Goal: Task Accomplishment & Management: Use online tool/utility

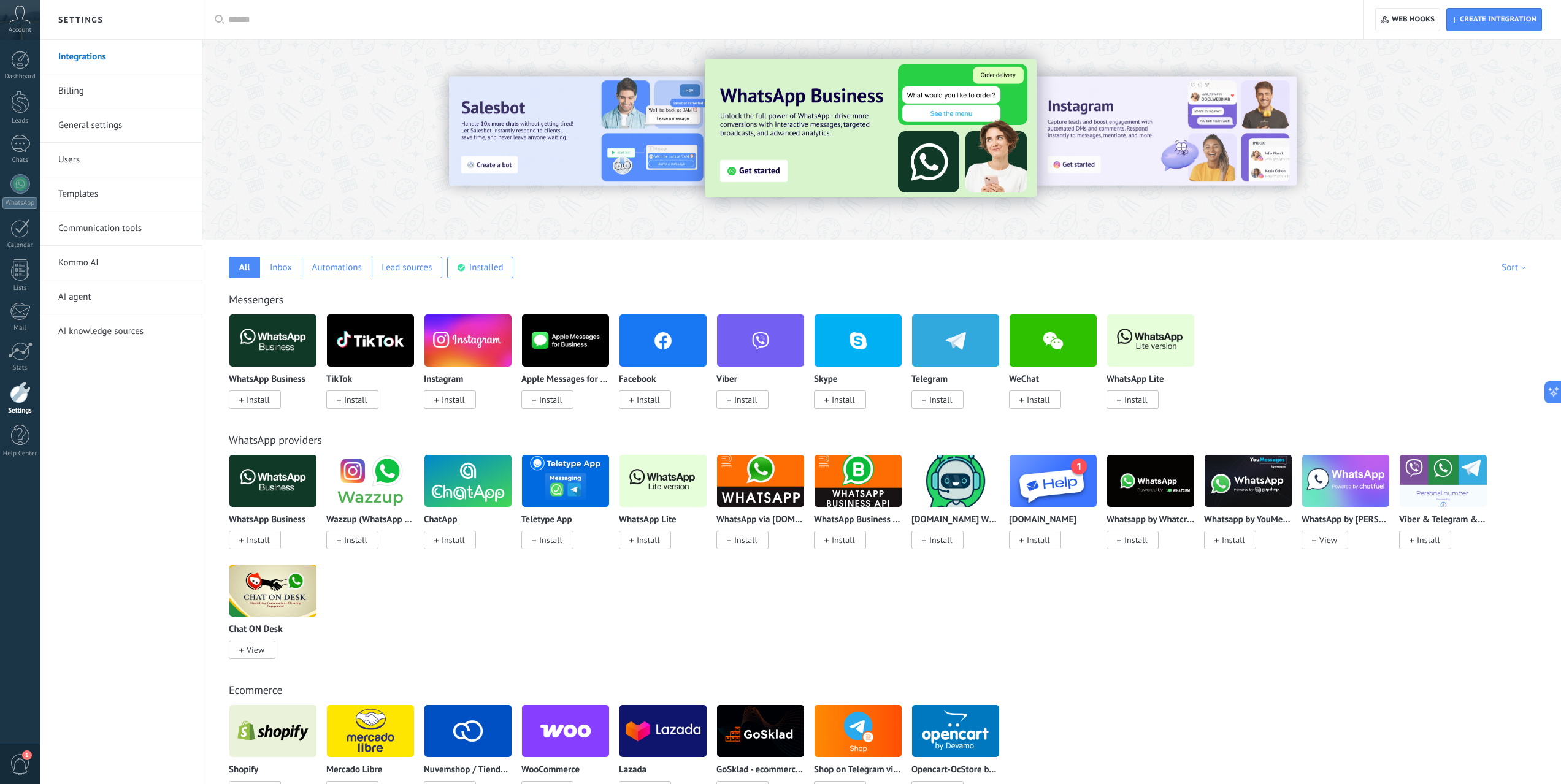
scroll to position [12, 0]
click at [1479, 29] on span "Create integration" at bounding box center [1494, 20] width 85 height 22
type textarea "**********"
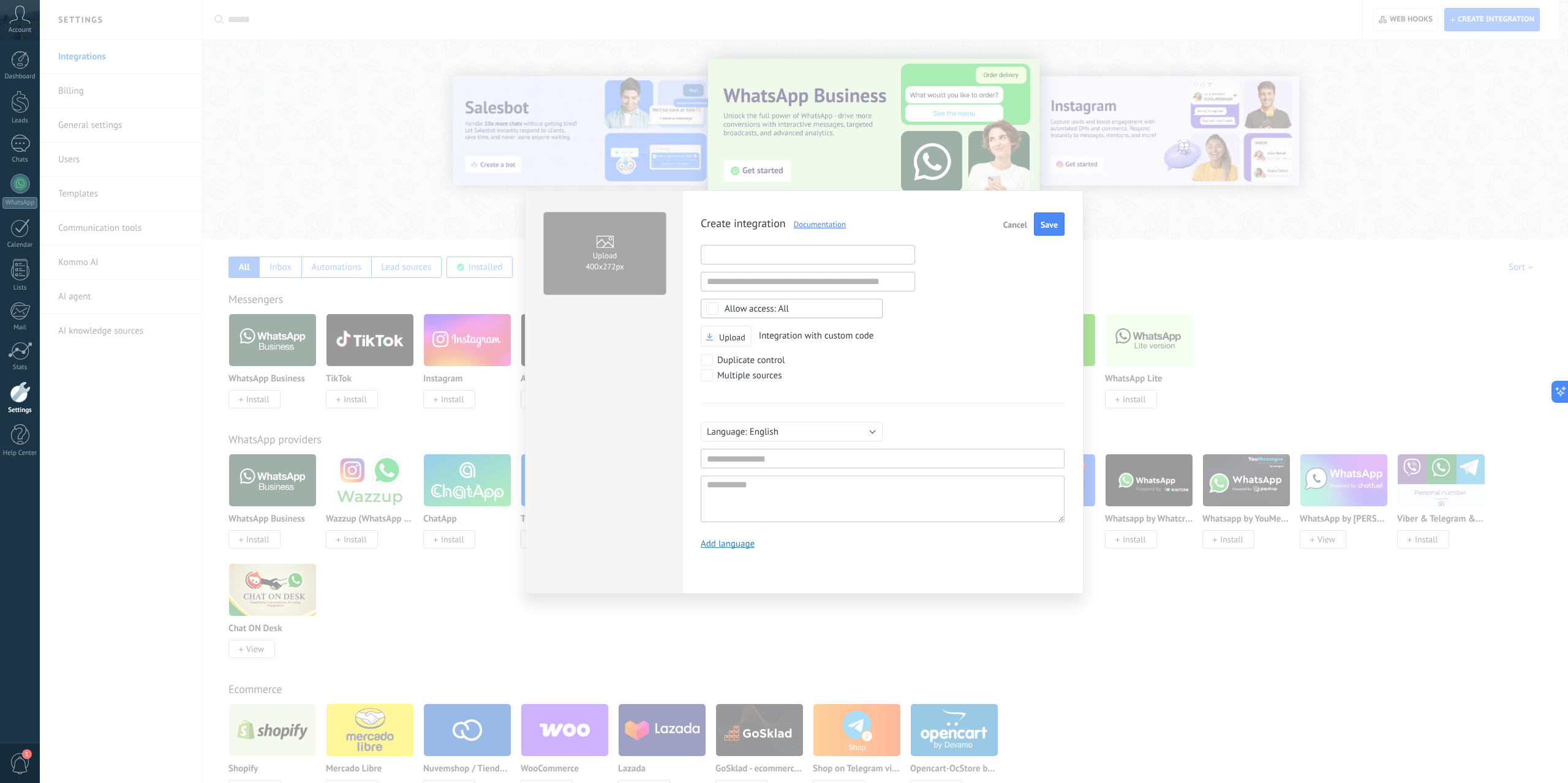
click at [783, 256] on input "text" at bounding box center [808, 255] width 214 height 20
click at [823, 282] on input "text" at bounding box center [808, 281] width 214 height 20
click at [956, 358] on div "Duplicate control" at bounding box center [854, 361] width 307 height 15
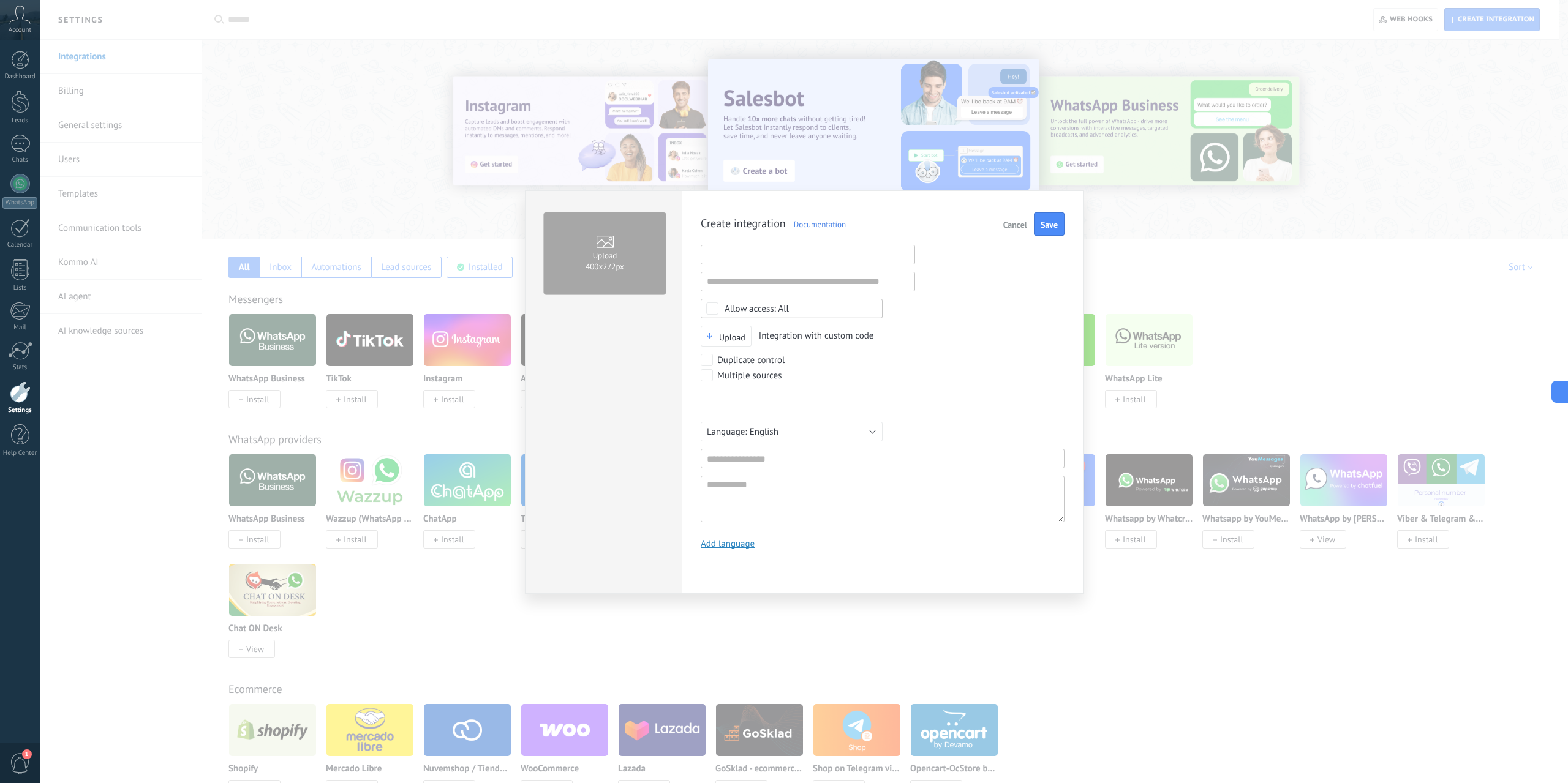
click at [776, 253] on input "text" at bounding box center [808, 255] width 214 height 20
click at [791, 286] on input "text" at bounding box center [808, 281] width 214 height 20
click at [942, 327] on div "Upload Integration with custom code" at bounding box center [882, 336] width 364 height 21
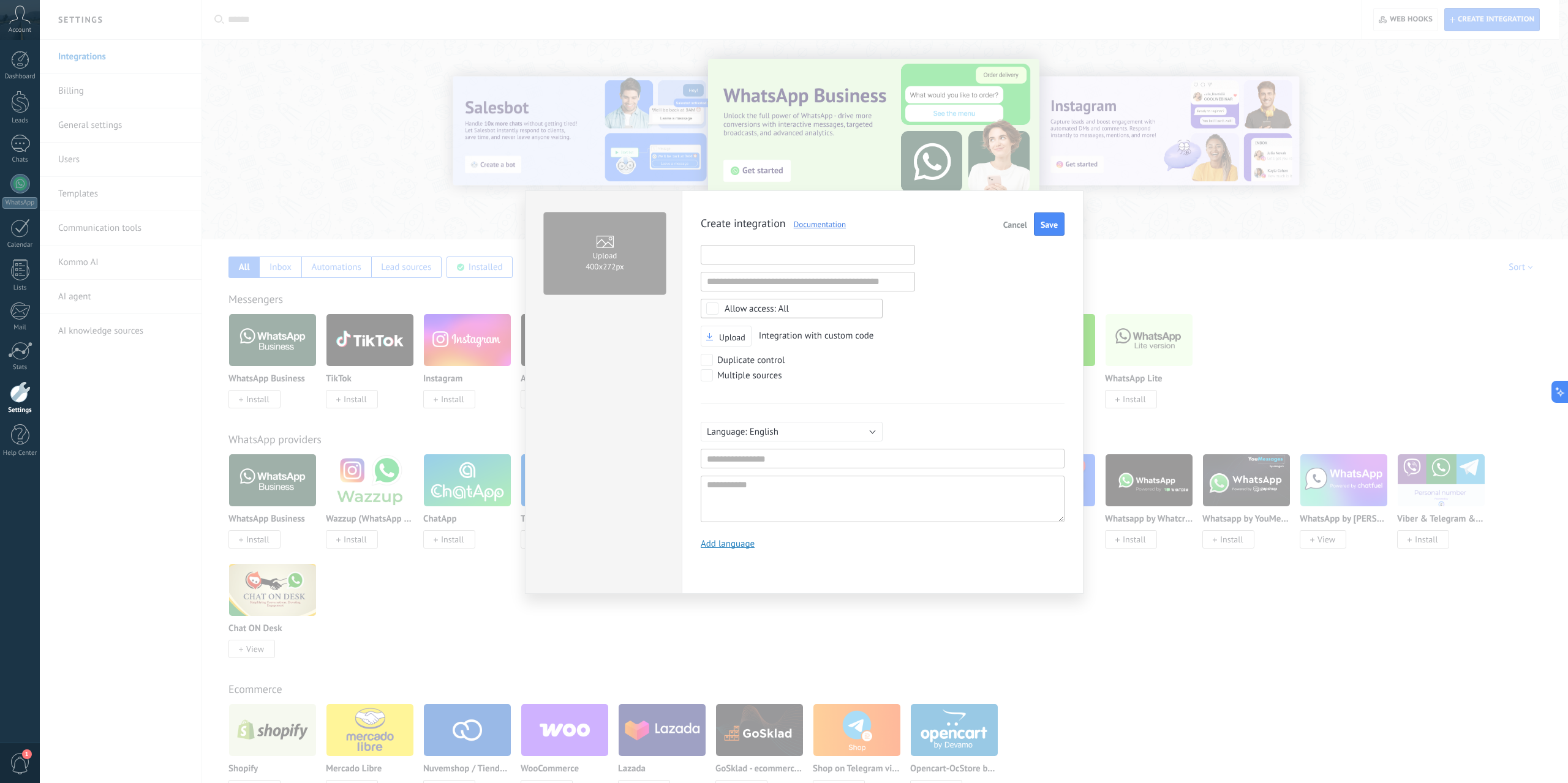
click at [770, 246] on input "text" at bounding box center [808, 255] width 214 height 20
paste input "**********"
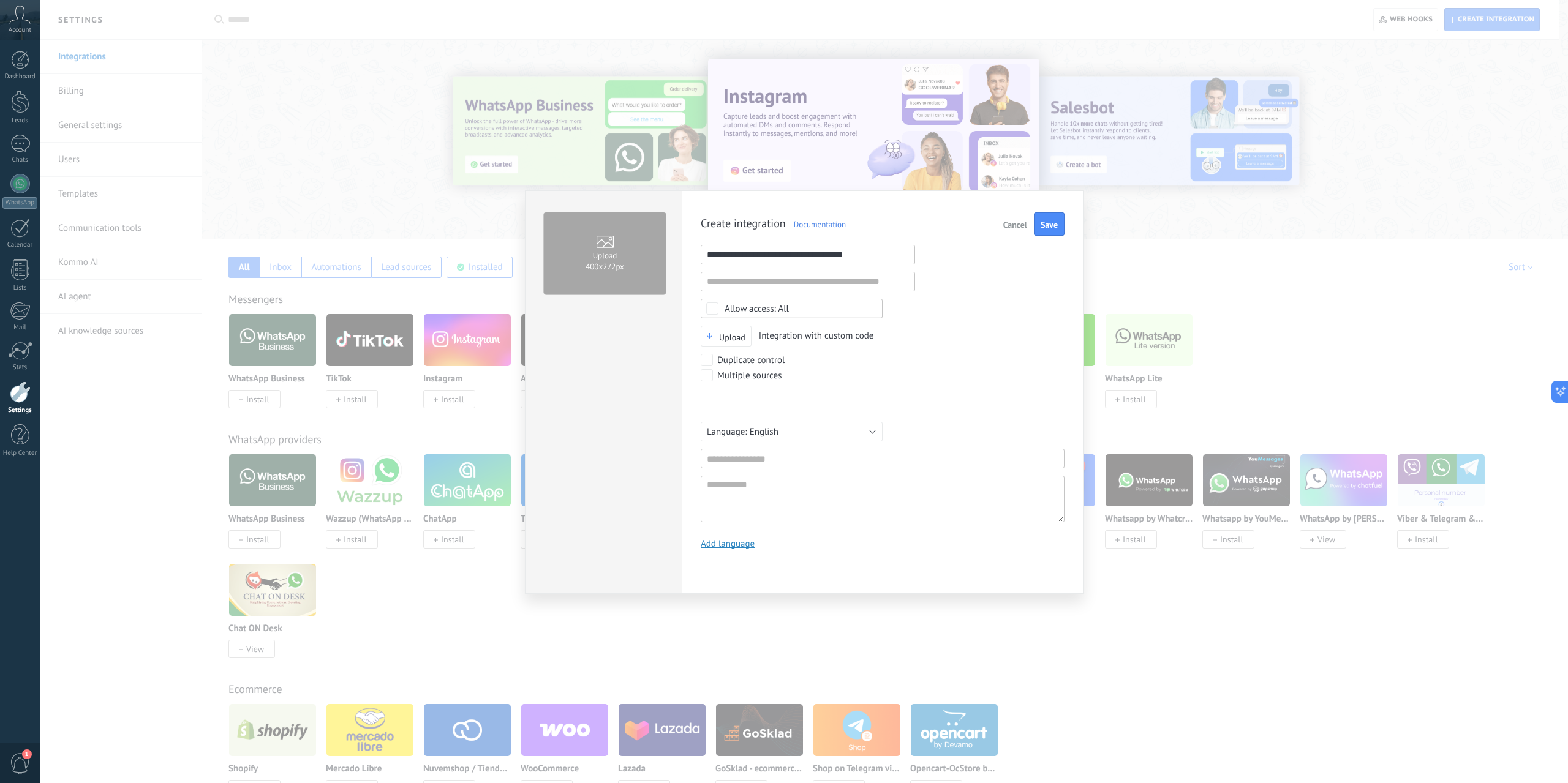
drag, startPoint x: 770, startPoint y: 256, endPoint x: 735, endPoint y: 255, distance: 35.0
click at [735, 255] on input "**********" at bounding box center [808, 255] width 214 height 20
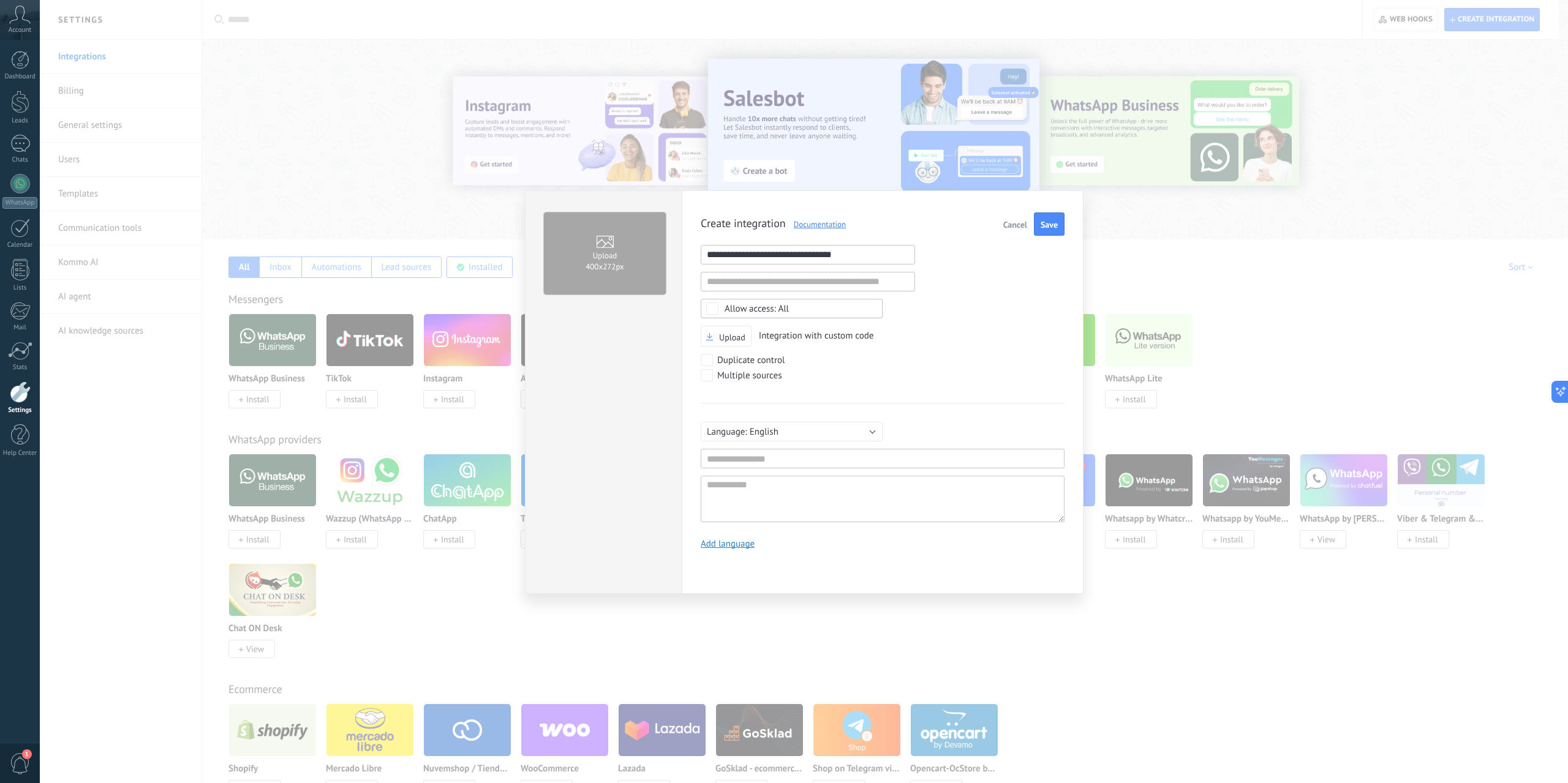
type input "**********"
click at [908, 340] on div "Upload Integration with custom code" at bounding box center [882, 336] width 364 height 21
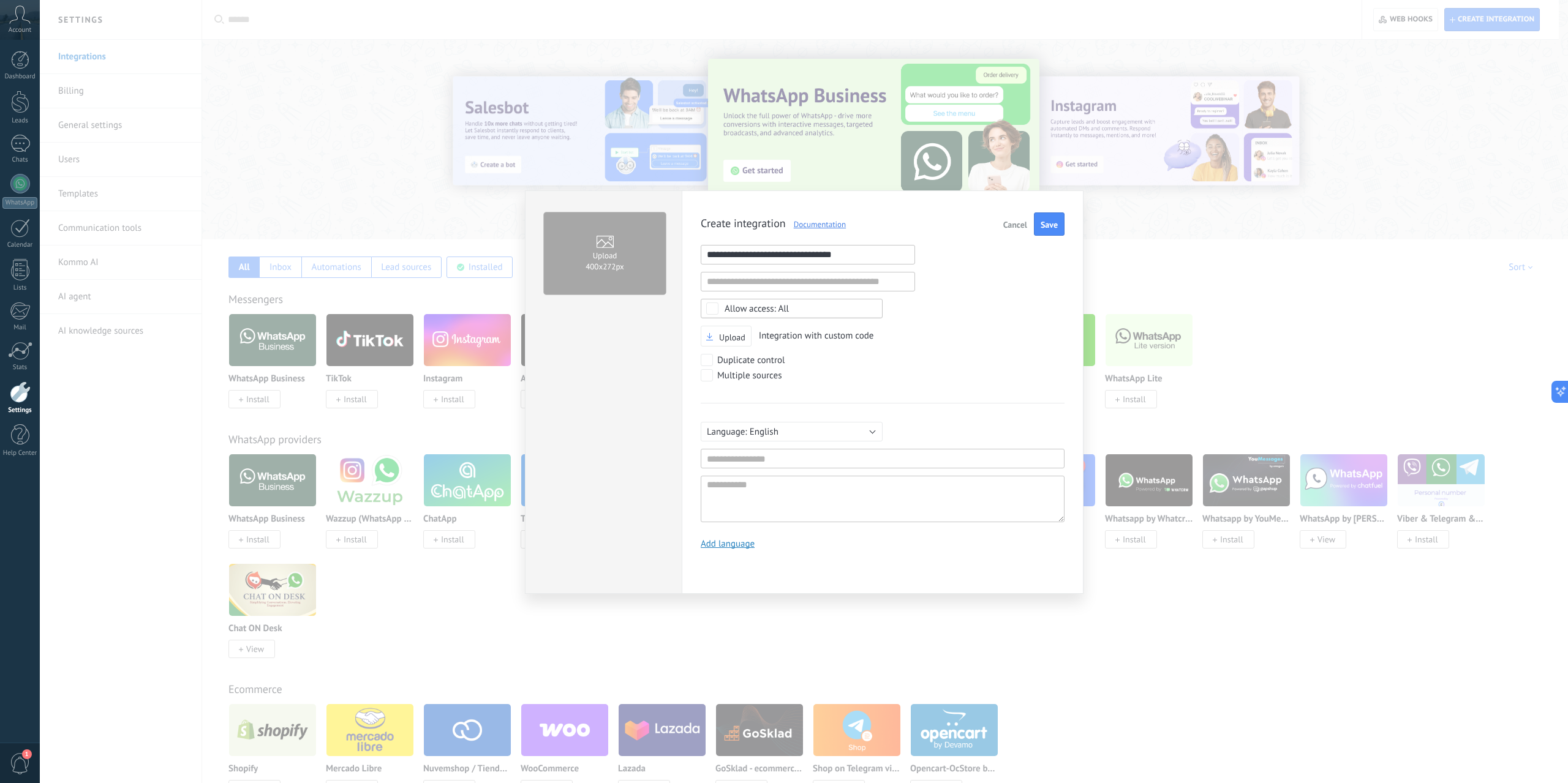
drag, startPoint x: 861, startPoint y: 251, endPoint x: 648, endPoint y: 259, distance: 213.2
click at [648, 259] on div "**********" at bounding box center [804, 392] width 559 height 403
click at [822, 455] on input "text" at bounding box center [882, 459] width 364 height 20
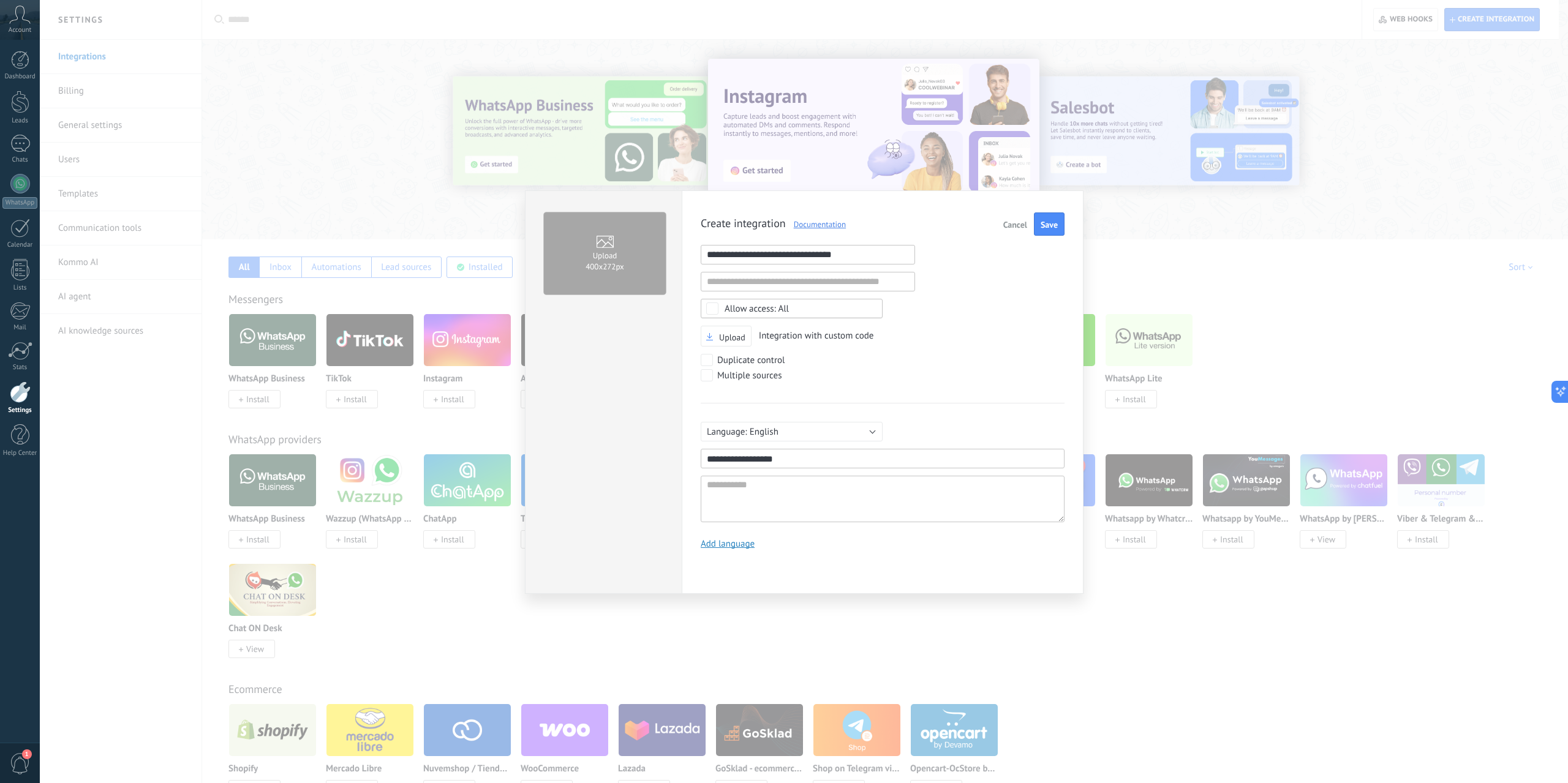
drag, startPoint x: 822, startPoint y: 455, endPoint x: 656, endPoint y: 467, distance: 166.4
click at [656, 467] on div "**********" at bounding box center [804, 392] width 559 height 403
paste input "**********"
click at [736, 467] on div "**********" at bounding box center [882, 462] width 364 height 119
click at [734, 459] on input "**********" at bounding box center [882, 459] width 364 height 20
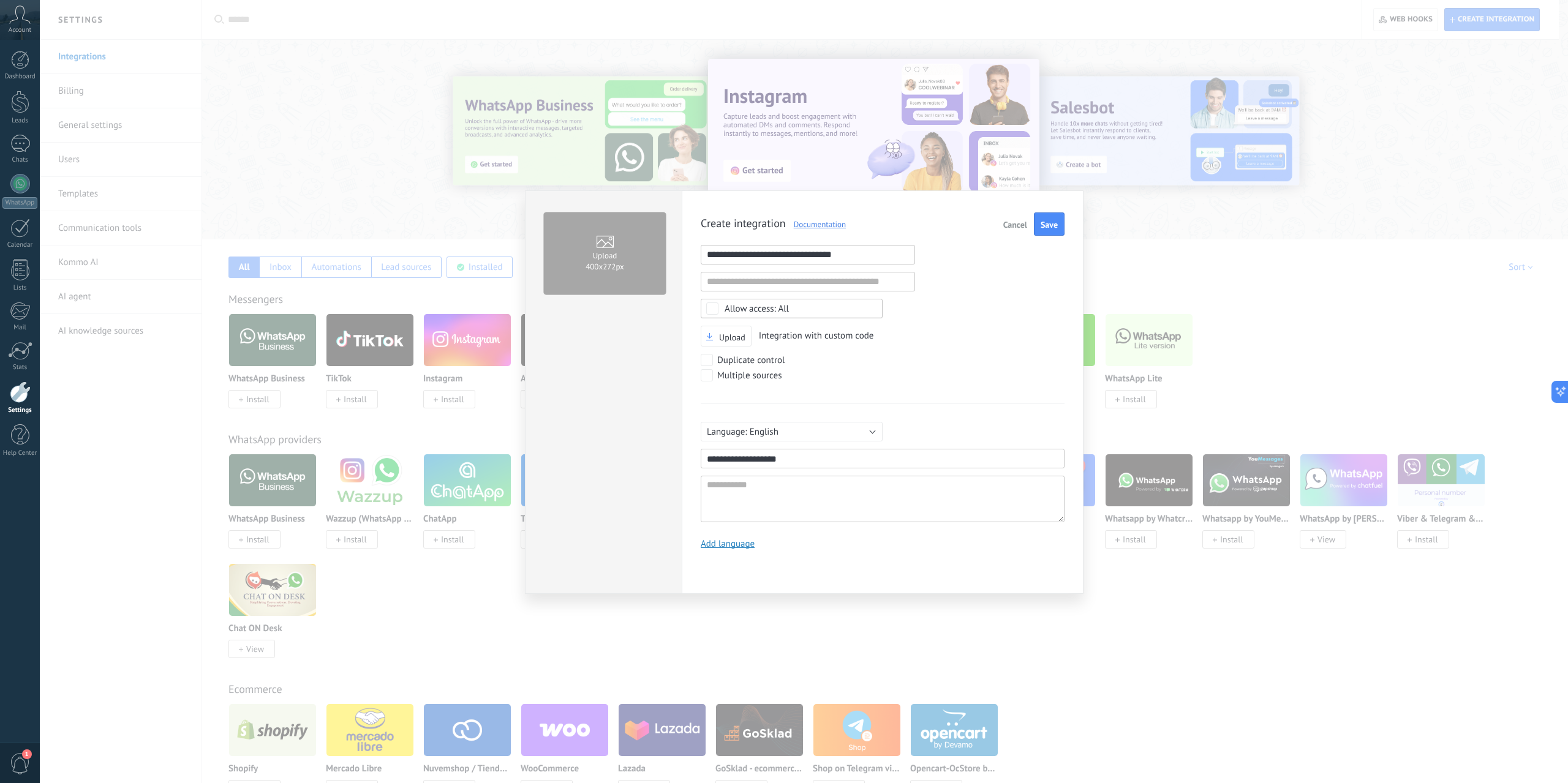
drag, startPoint x: 811, startPoint y: 461, endPoint x: 635, endPoint y: 465, distance: 176.0
click at [635, 465] on div "**********" at bounding box center [804, 392] width 559 height 403
type input "**********"
click at [776, 485] on textarea at bounding box center [882, 499] width 364 height 46
paste textarea "**********"
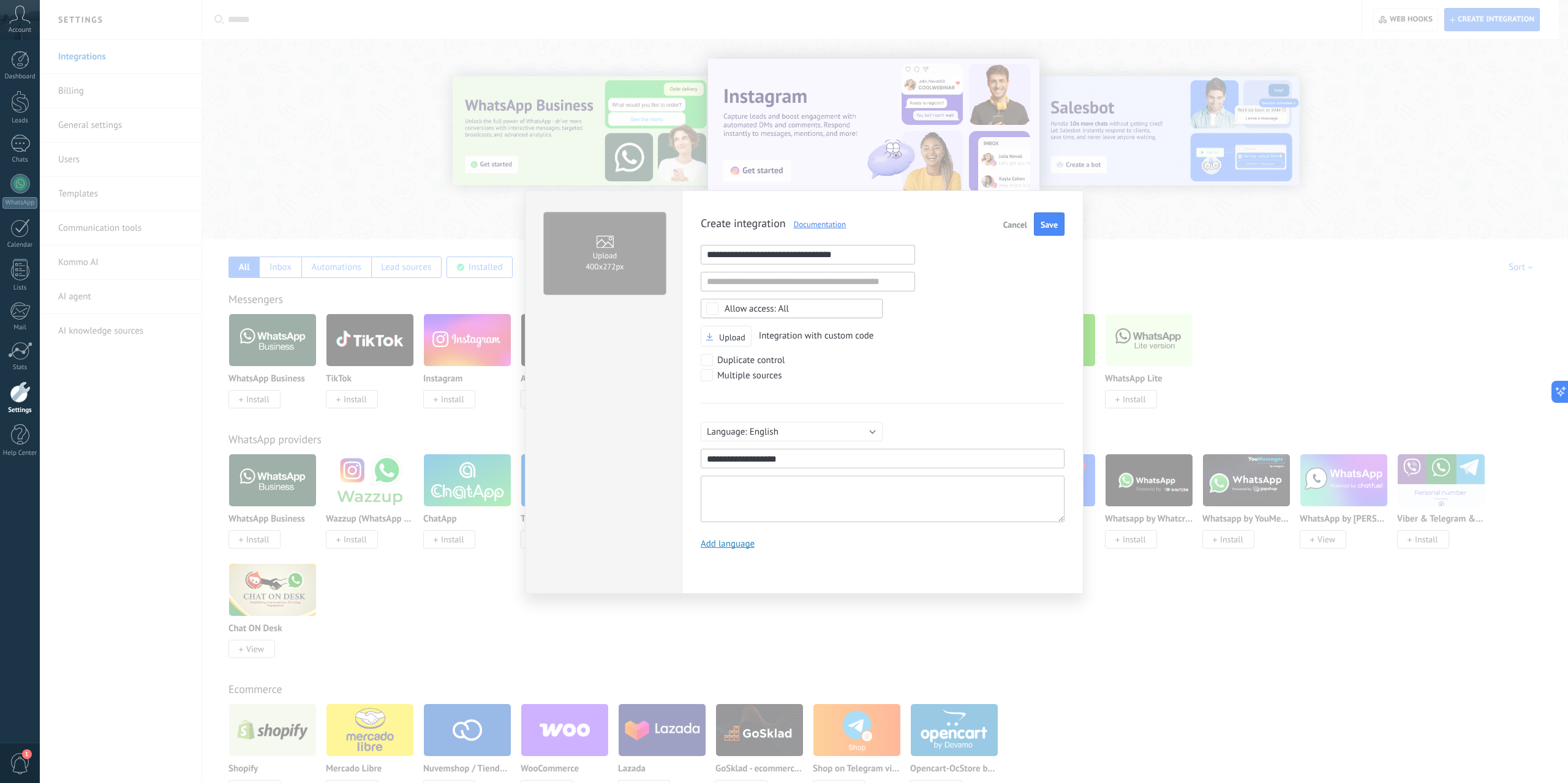
type textarea "**********"
drag, startPoint x: 806, startPoint y: 457, endPoint x: 733, endPoint y: 459, distance: 73.0
click at [733, 459] on input "**********" at bounding box center [882, 459] width 364 height 20
type input "*******"
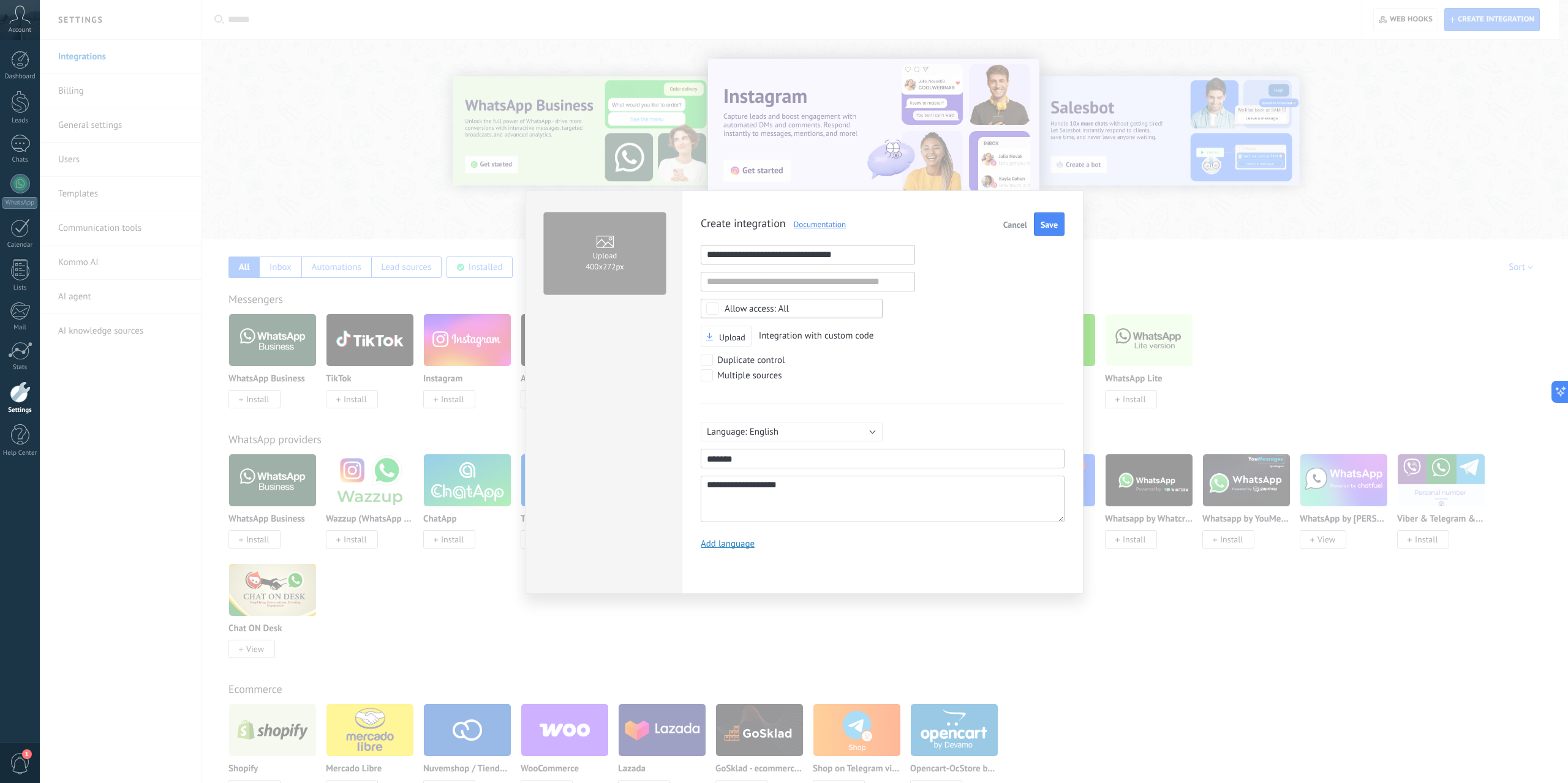
click at [812, 497] on textarea "**********" at bounding box center [882, 499] width 364 height 46
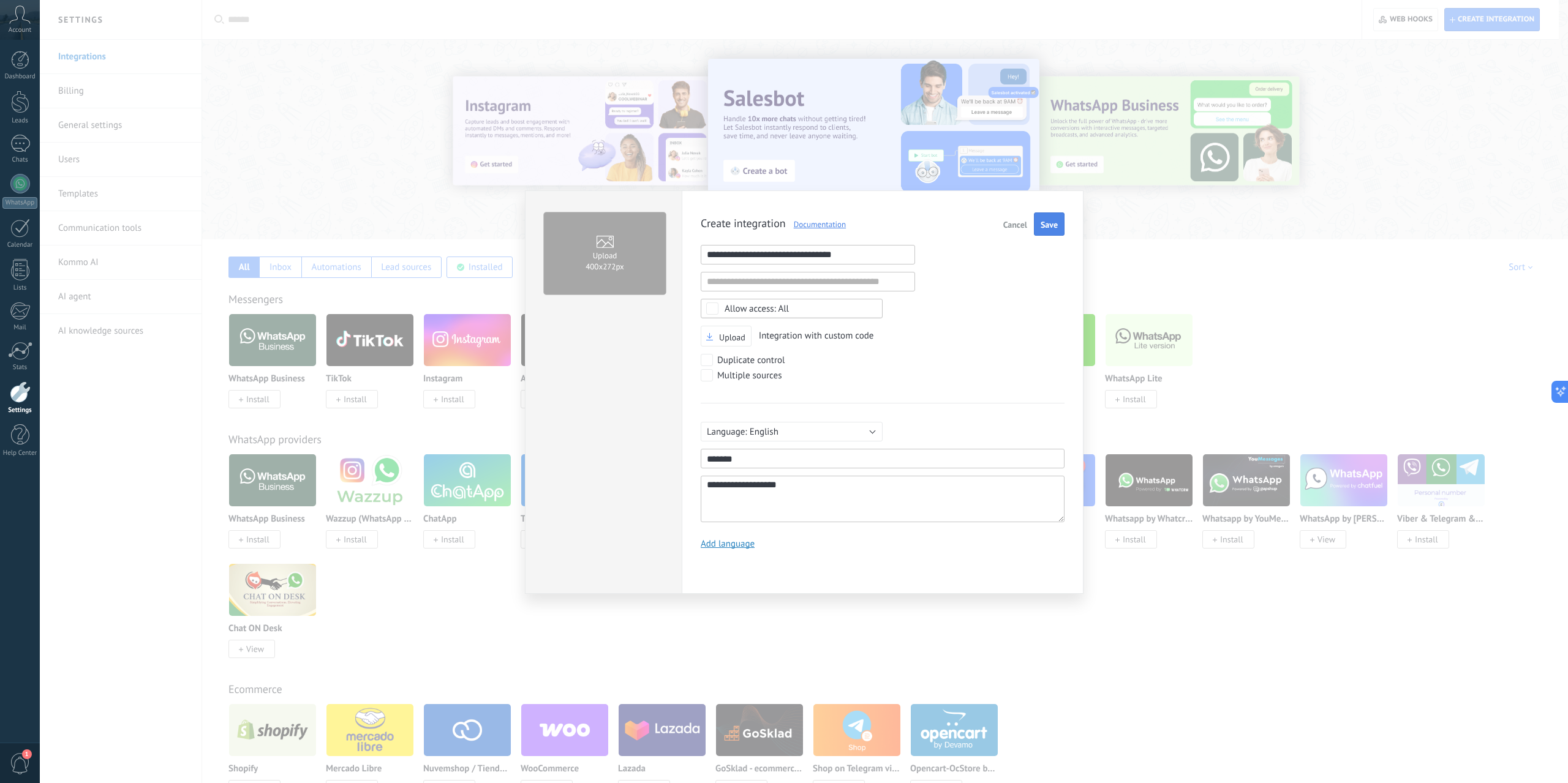
click at [1041, 230] on button "Save" at bounding box center [1049, 224] width 31 height 23
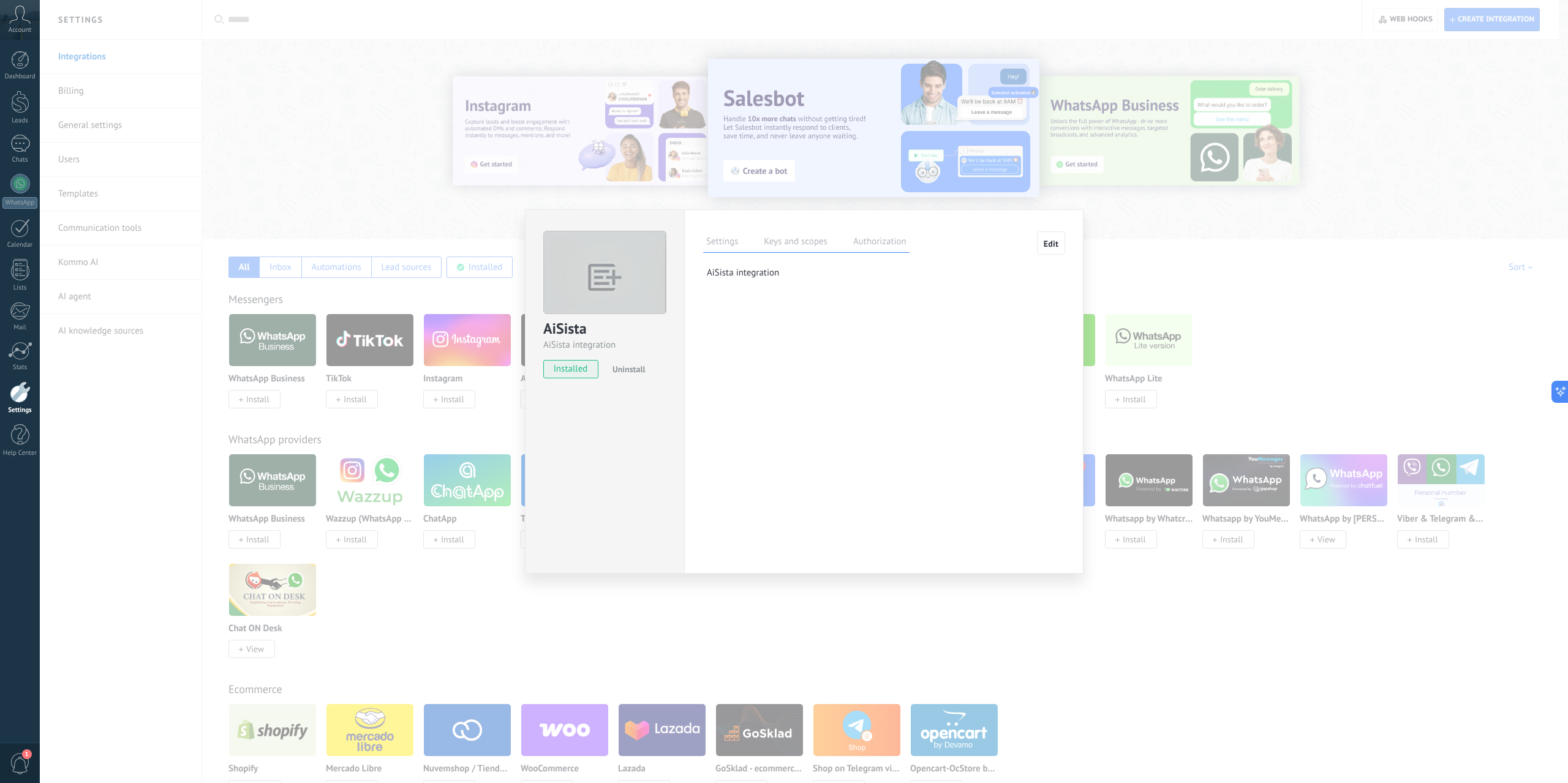
click at [780, 246] on label "Keys and scopes" at bounding box center [796, 244] width 70 height 18
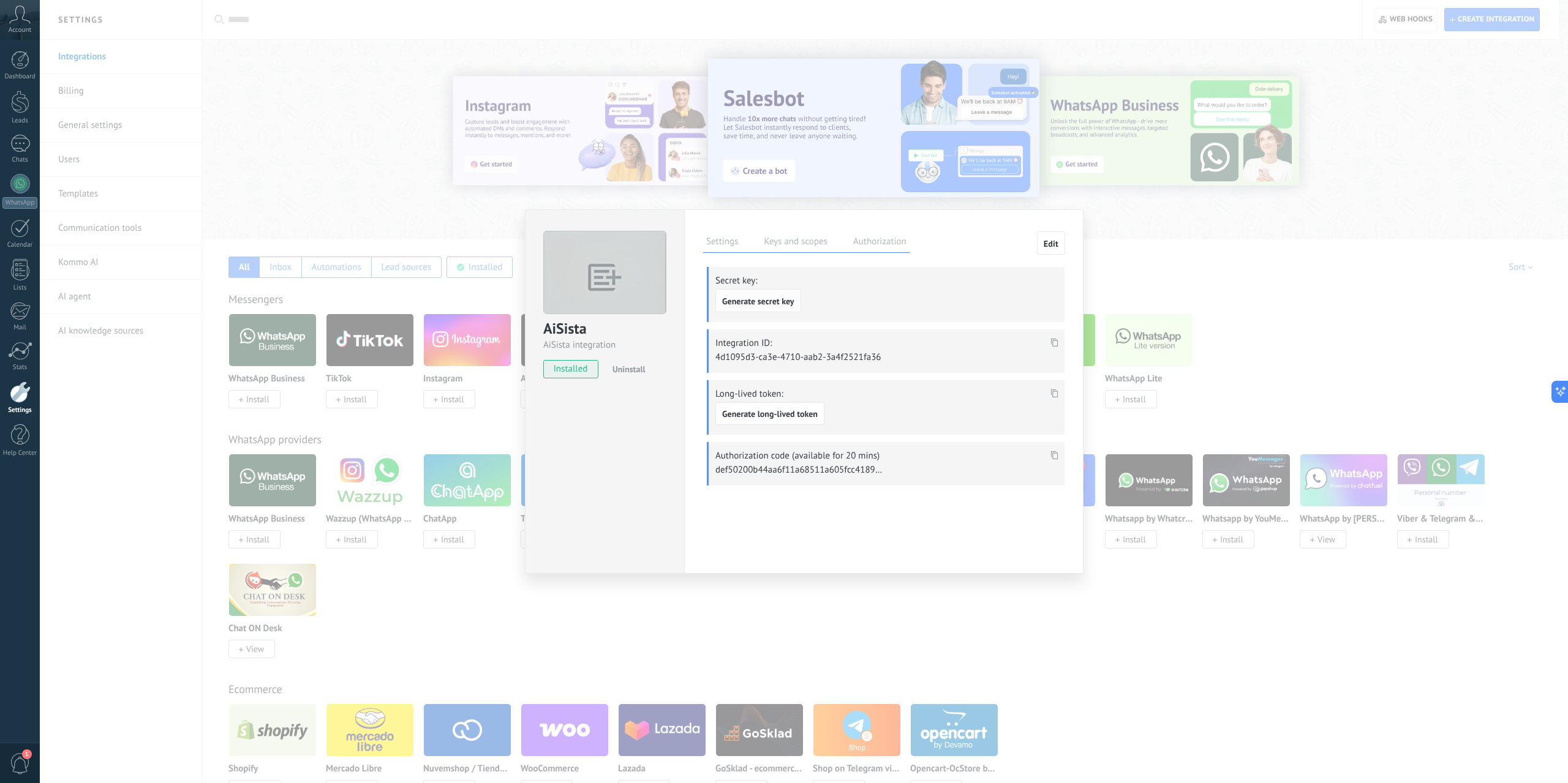
click at [783, 307] on button "Generate secret key" at bounding box center [759, 300] width 86 height 23
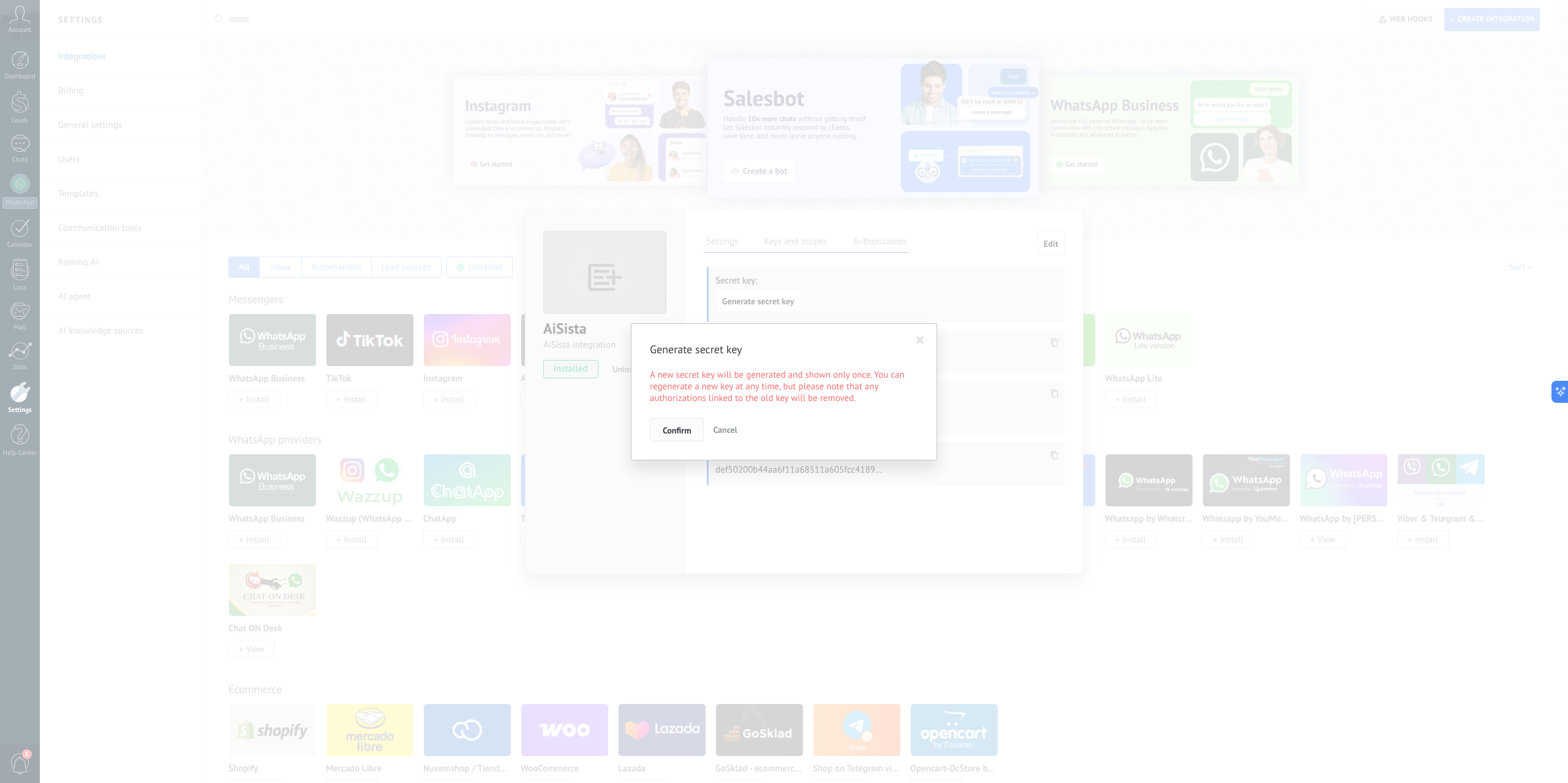
click at [675, 427] on span "Confirm" at bounding box center [677, 430] width 28 height 9
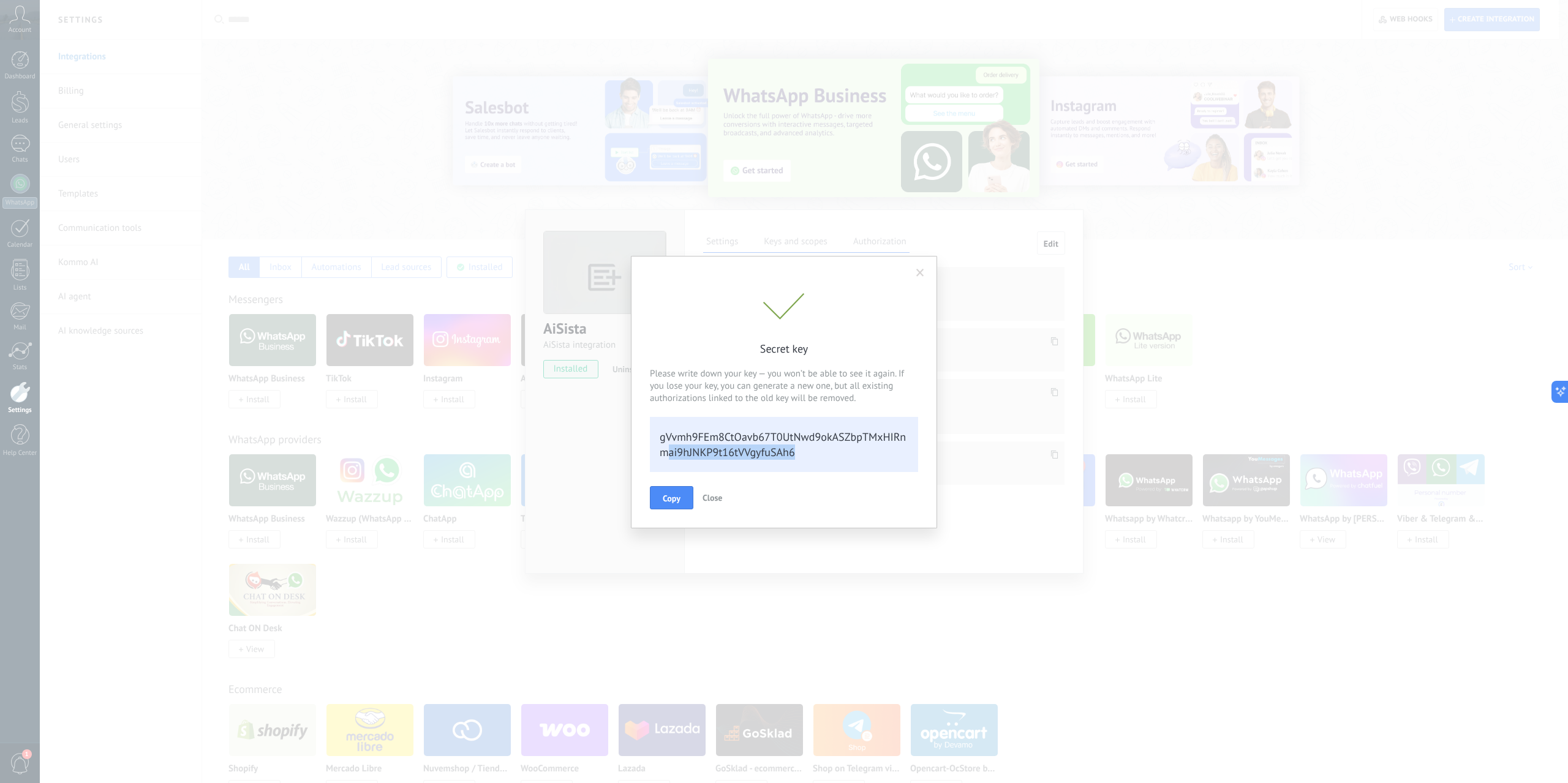
drag, startPoint x: 790, startPoint y: 455, endPoint x: 671, endPoint y: 447, distance: 119.3
click at [671, 447] on div "gVvmh9FEm8CtOavb67T0UtNwd9okASZbpTMxHIRnmai9hJNKP9t16tVVgyfuSAh6" at bounding box center [784, 444] width 268 height 55
click at [673, 498] on span "Copy" at bounding box center [672, 498] width 18 height 9
copy div "ai9hJNKP9t16tVVgyfuSAh6"
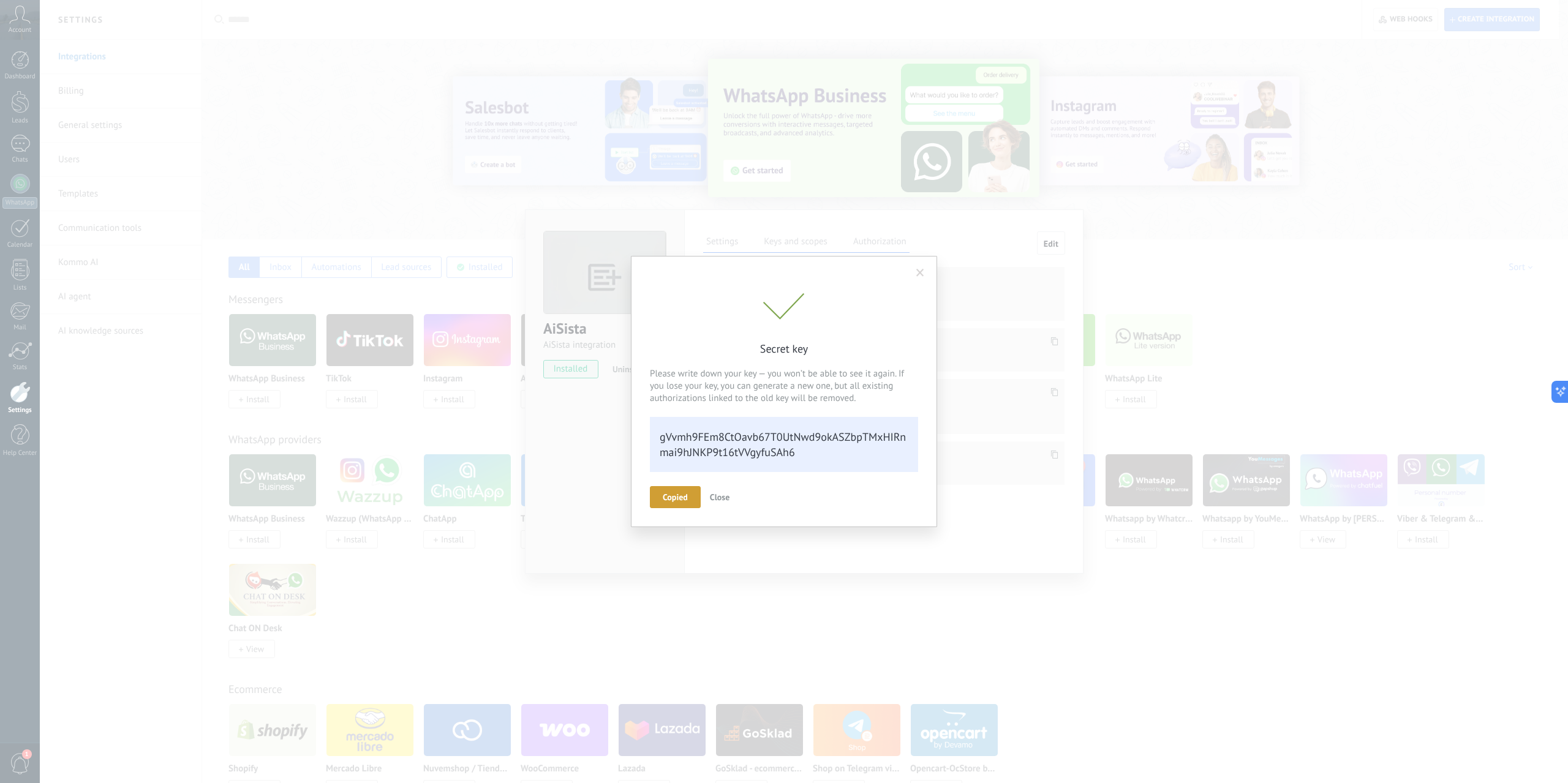
click at [810, 451] on div "gVvmh9FEm8CtOavb67T0UtNwd9okASZbpTMxHIRnmai9hJNKP9t16tVVgyfuSAh6" at bounding box center [784, 444] width 268 height 55
drag, startPoint x: 792, startPoint y: 448, endPoint x: 634, endPoint y: 432, distance: 158.8
click at [634, 432] on div "Secret key Please write down your key — you won’t be able to see it again. If y…" at bounding box center [784, 391] width 307 height 271
copy div "gVvmh9FEm8CtOavb67T0UtNwd9okASZbpTMxHIRnmai9hJNKP9t16tVVgyfuSAh6"
click at [718, 498] on span "Close" at bounding box center [712, 497] width 20 height 11
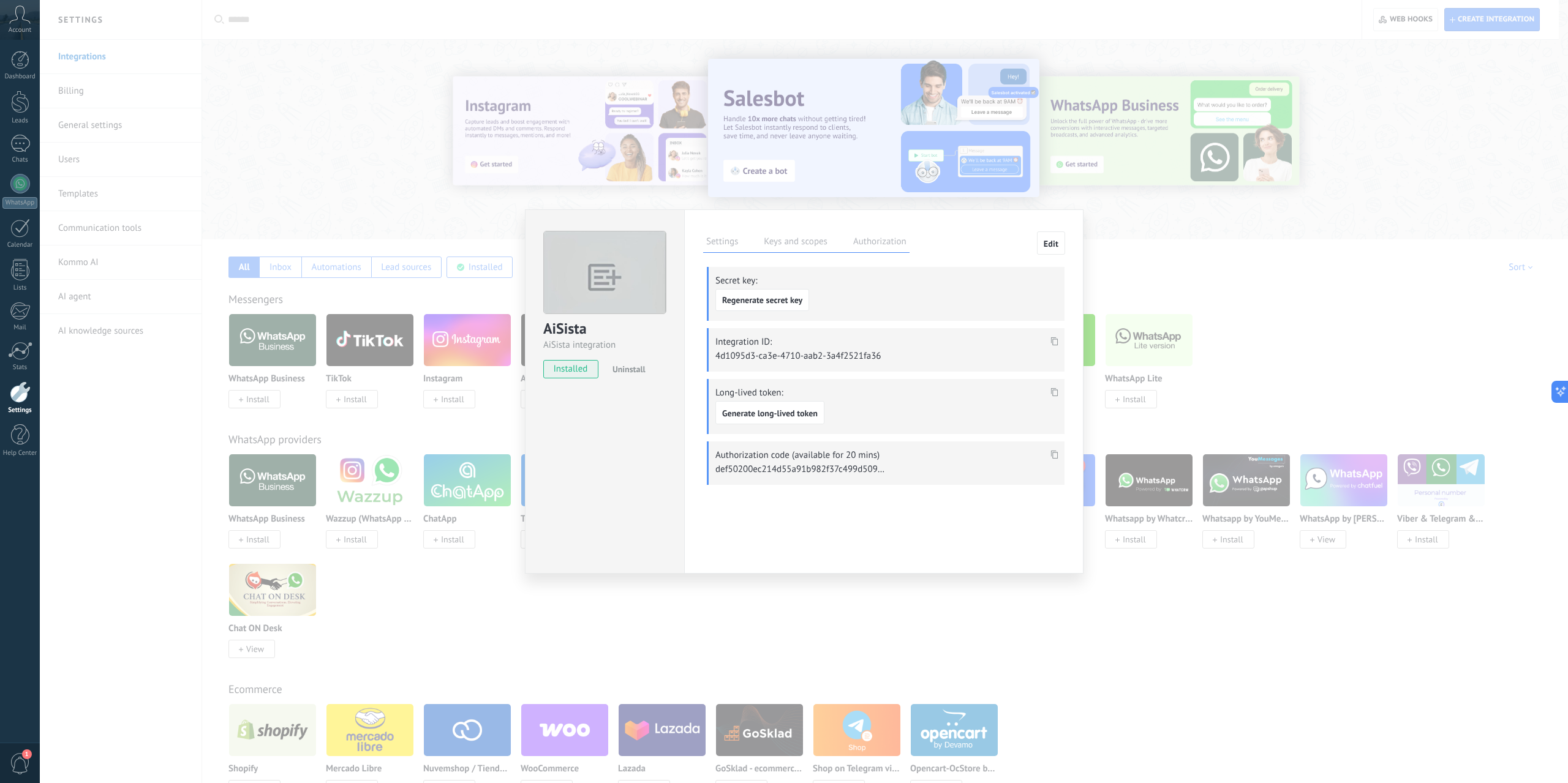
click at [1052, 337] on icon at bounding box center [1054, 341] width 8 height 9
copy div "gVvmh9FEm8CtOavb67T0UtNwd9okASZbpTMxHIRnmai9hJNKP9t16tVVgyfuSAh6"
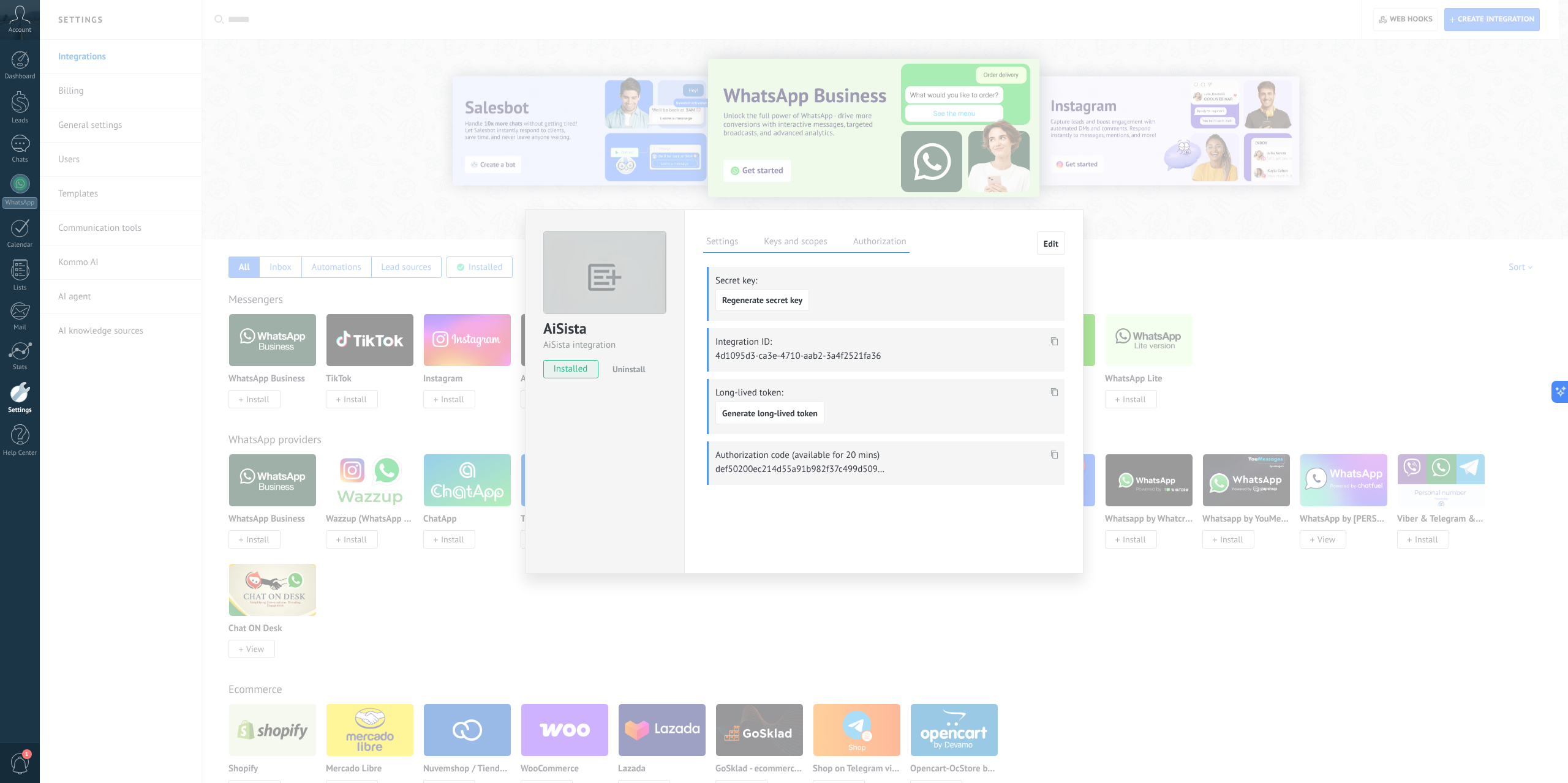
drag, startPoint x: 888, startPoint y: 355, endPoint x: 766, endPoint y: 345, distance: 122.4
click at [731, 354] on div "Integration ID: 4d1095d3-ca3e-4710-aab2-3a4f2521fa36" at bounding box center [886, 350] width 358 height 44
click at [1050, 345] on span at bounding box center [1054, 345] width 14 height 10
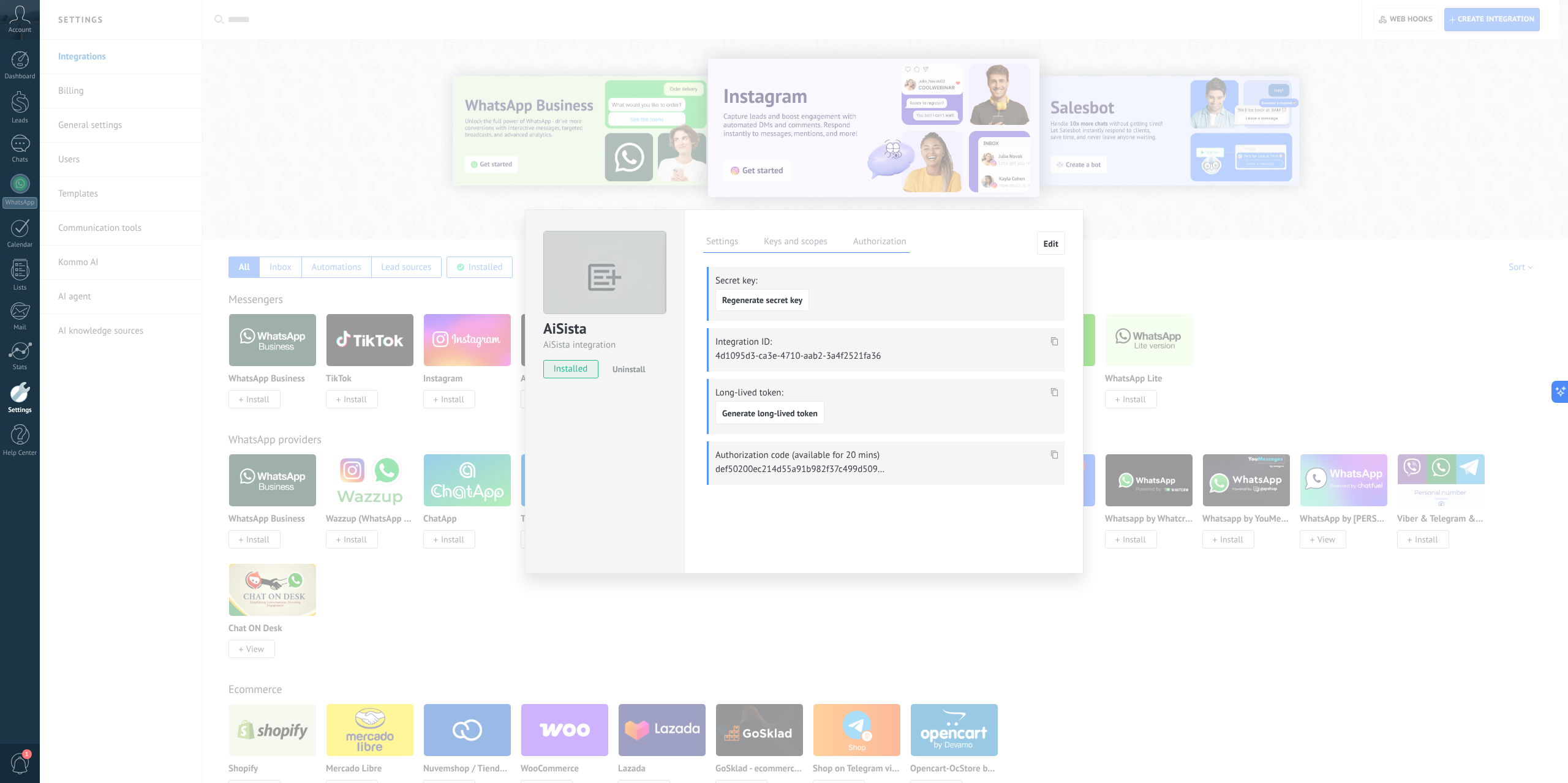
click at [544, 114] on div "AiSista AiSista integration installed Uninstall Settings Keys and scopes Author…" at bounding box center [804, 391] width 1528 height 783
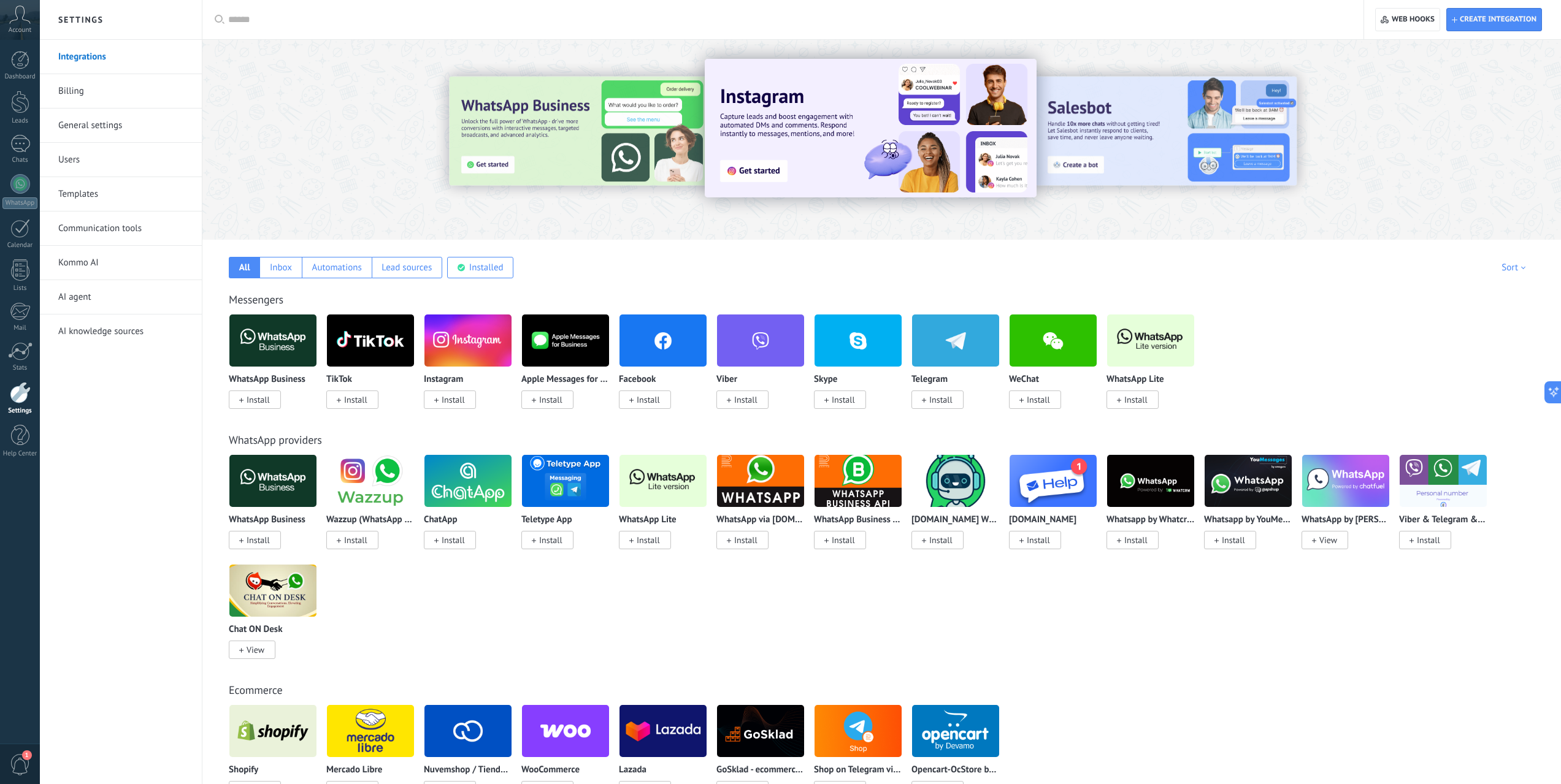
click at [22, 16] on icon at bounding box center [19, 14] width 21 height 18
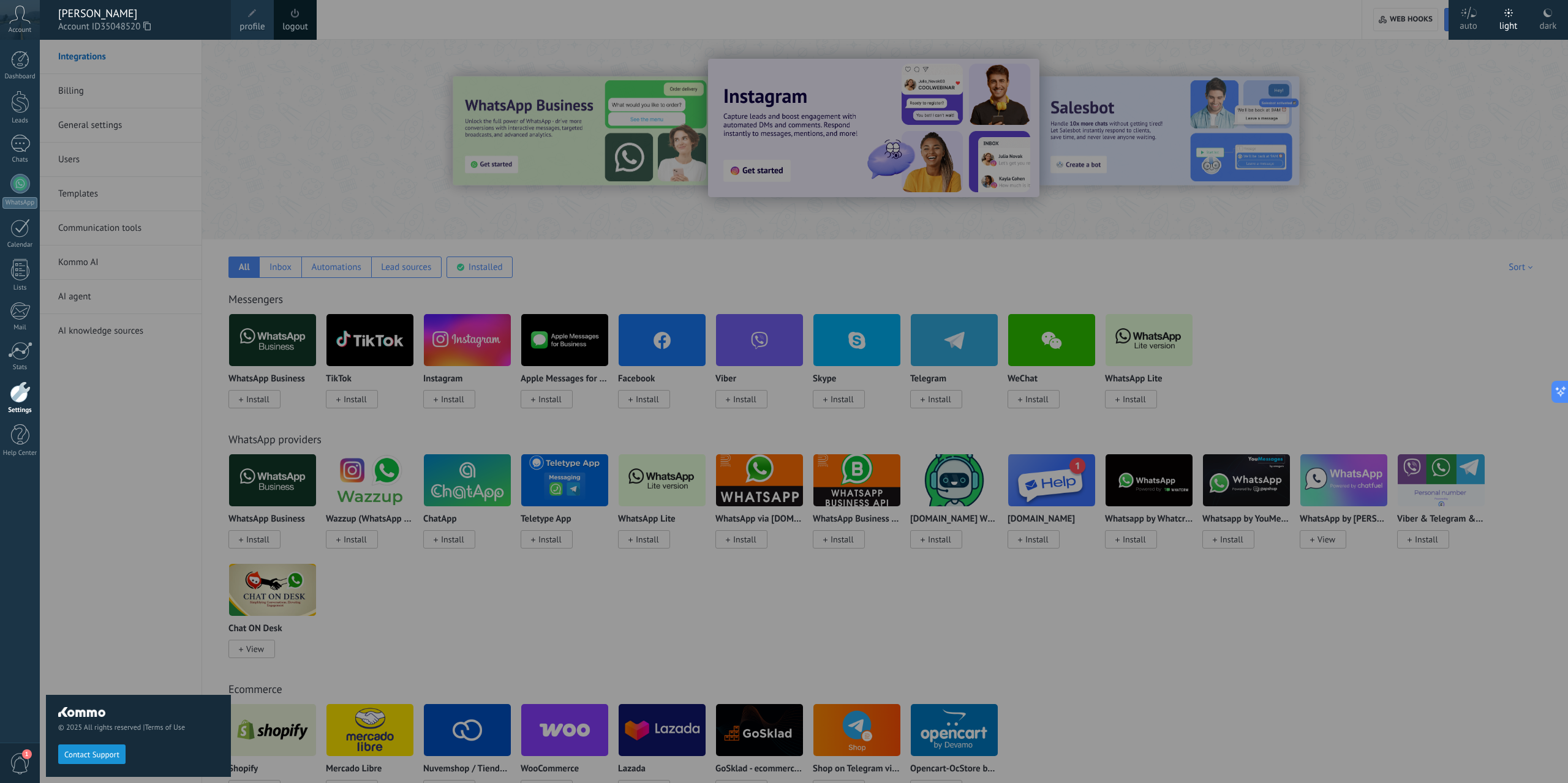
click at [148, 27] on use at bounding box center [147, 25] width 8 height 9
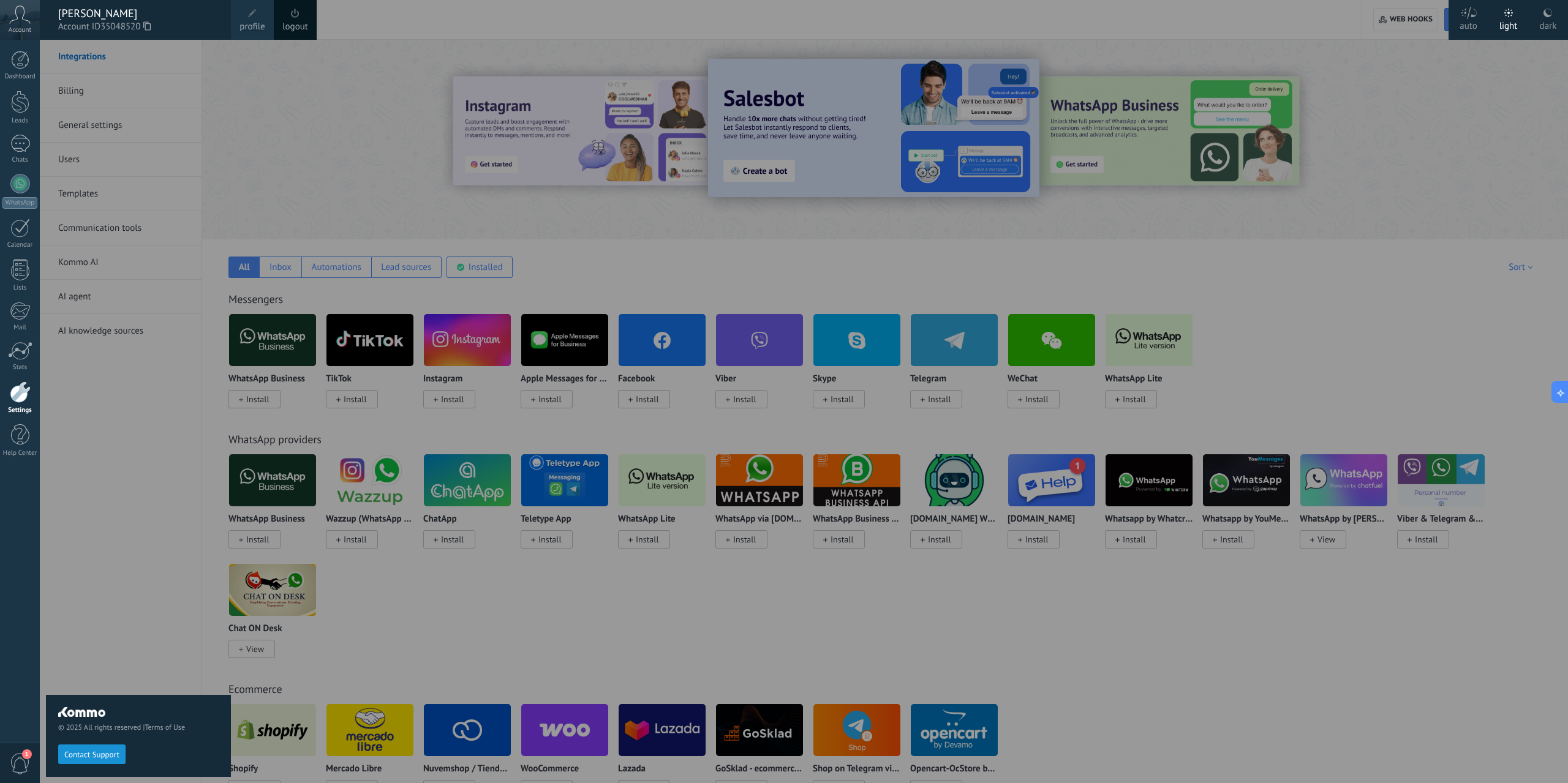
click at [627, 331] on div at bounding box center [824, 391] width 1568 height 783
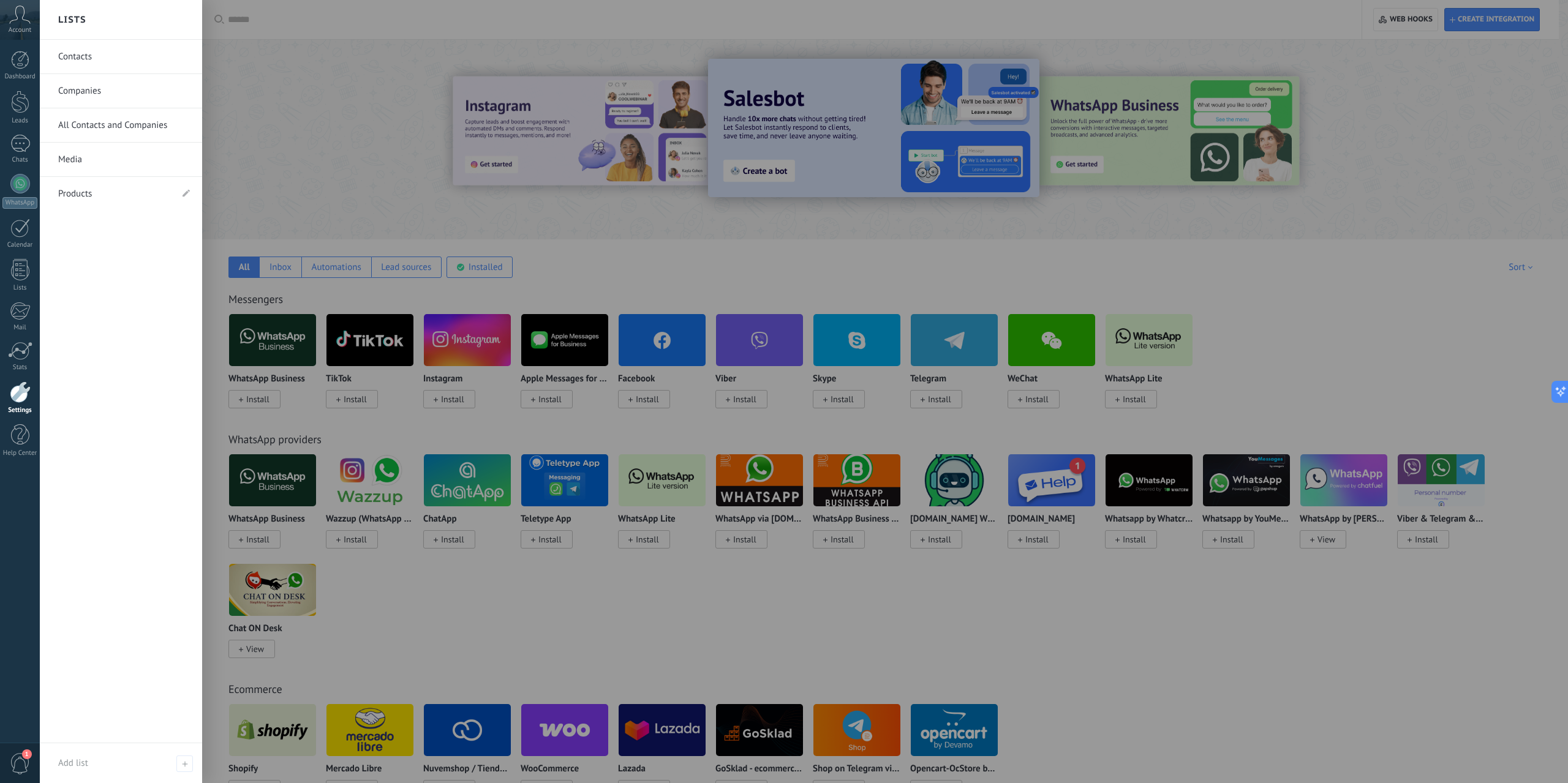
click at [12, 401] on div at bounding box center [20, 392] width 20 height 21
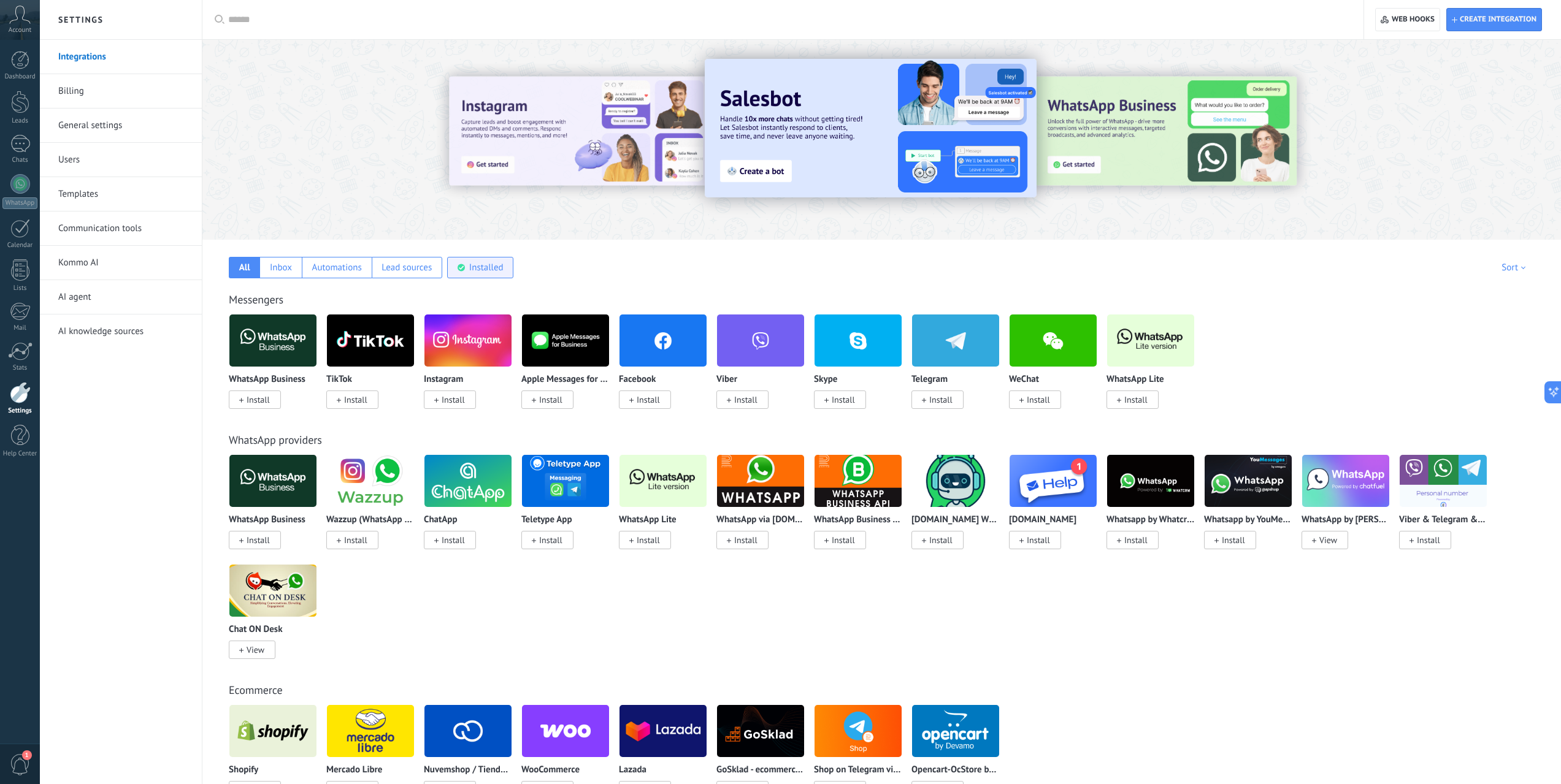
click at [477, 263] on div "Installed" at bounding box center [486, 267] width 34 height 12
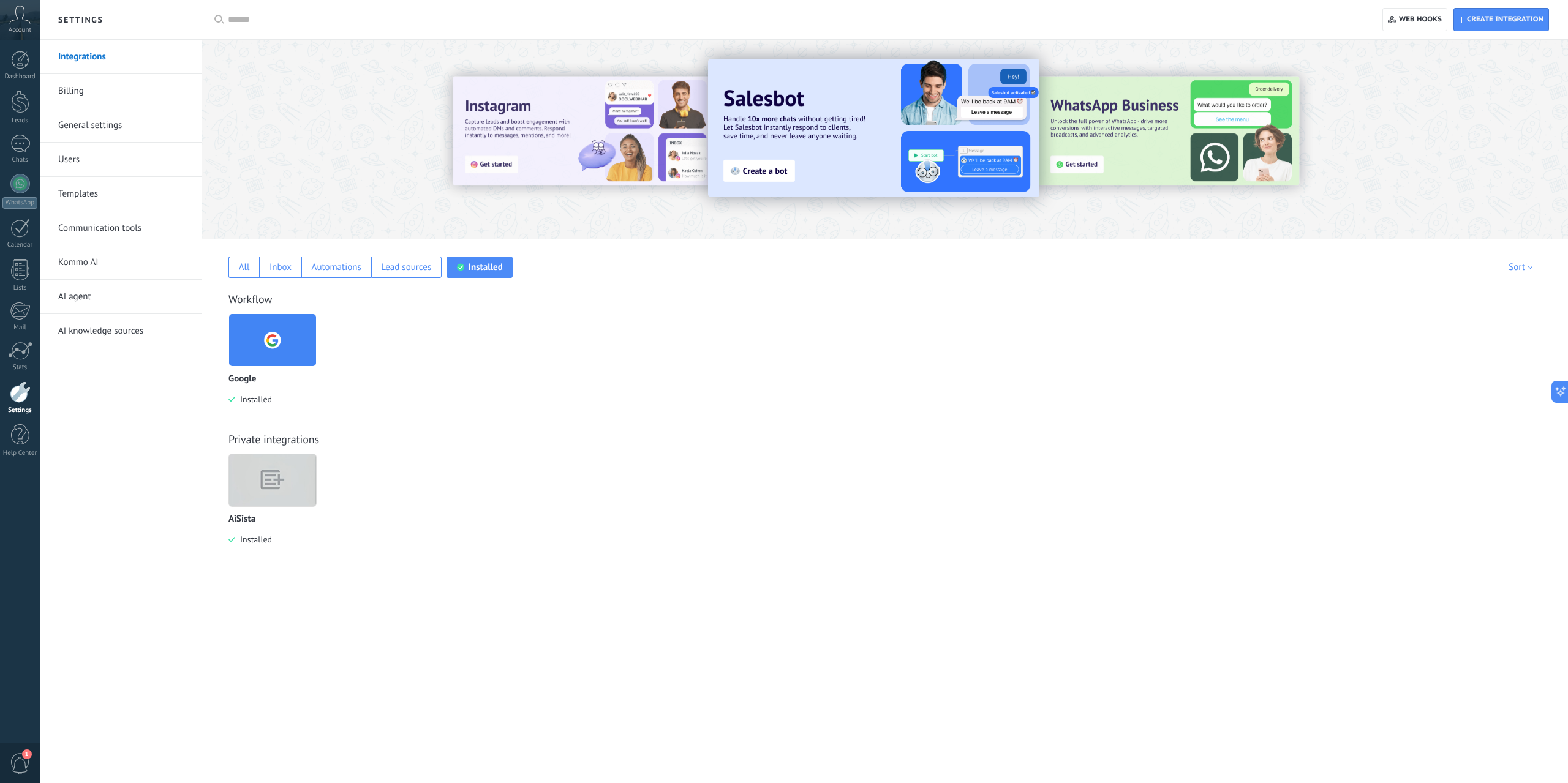
click at [277, 480] on img at bounding box center [272, 481] width 87 height 67
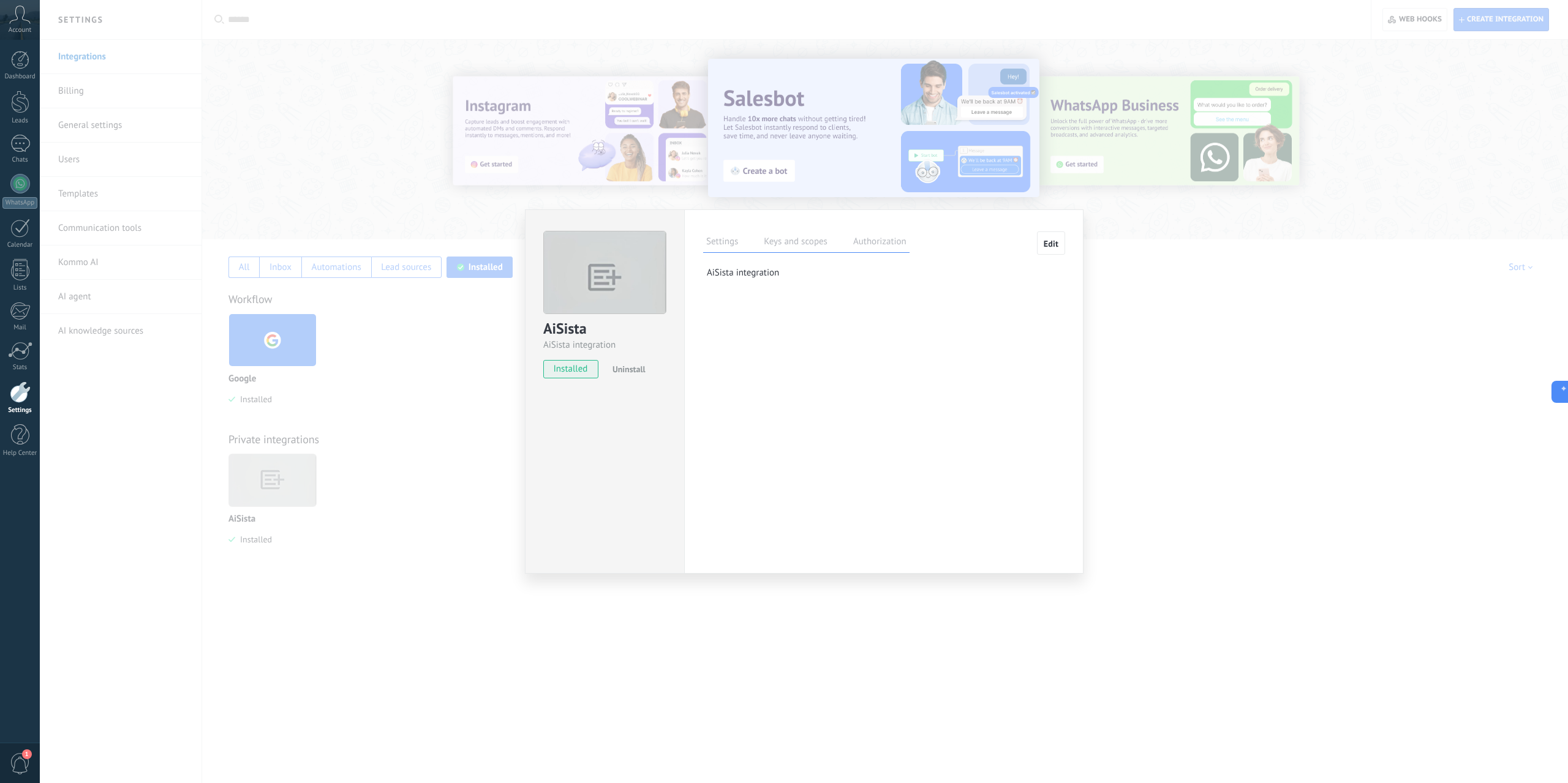
click at [796, 242] on label "Keys and scopes" at bounding box center [796, 244] width 70 height 18
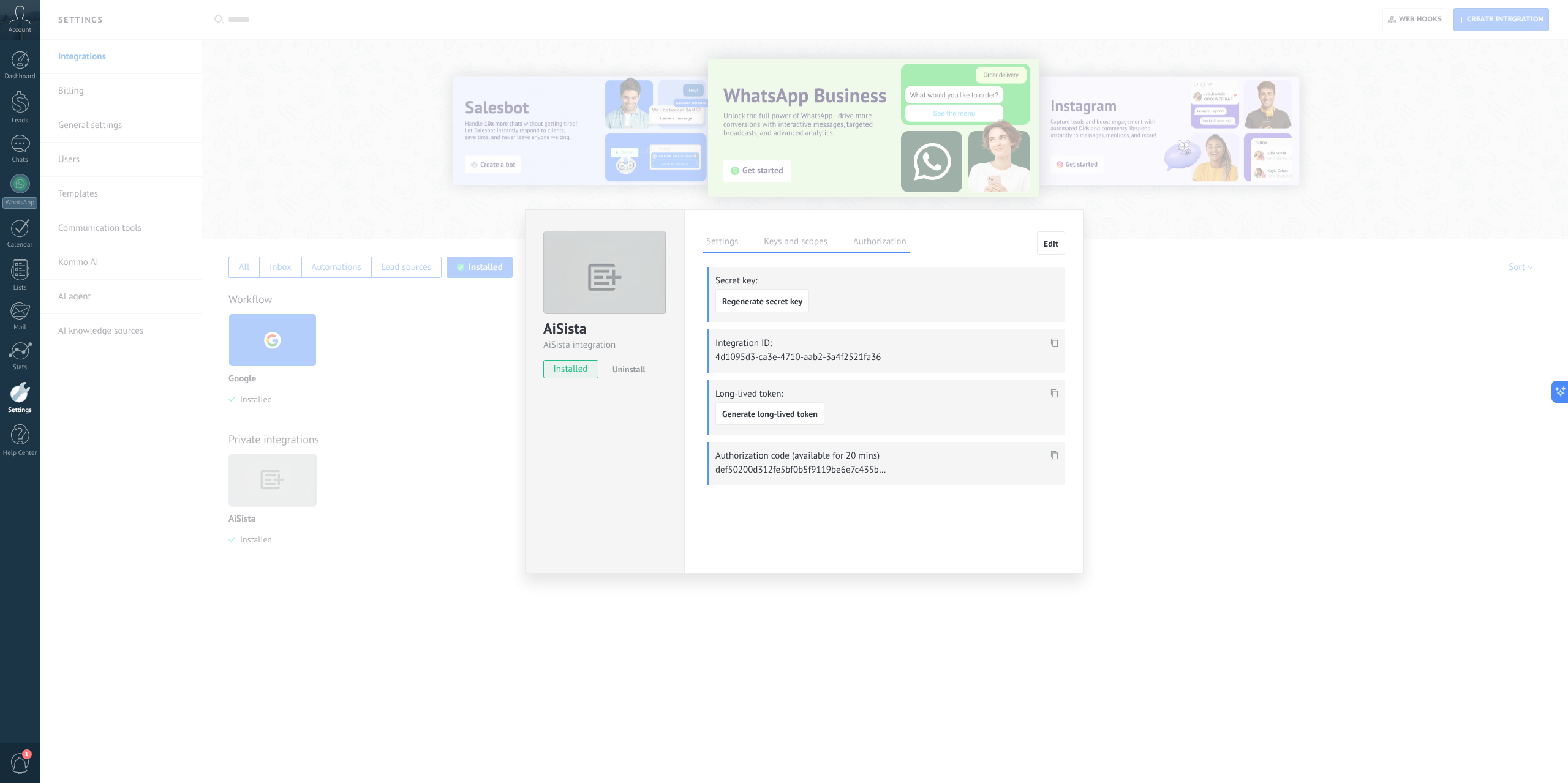
click at [878, 244] on label "Authorization" at bounding box center [880, 244] width 59 height 18
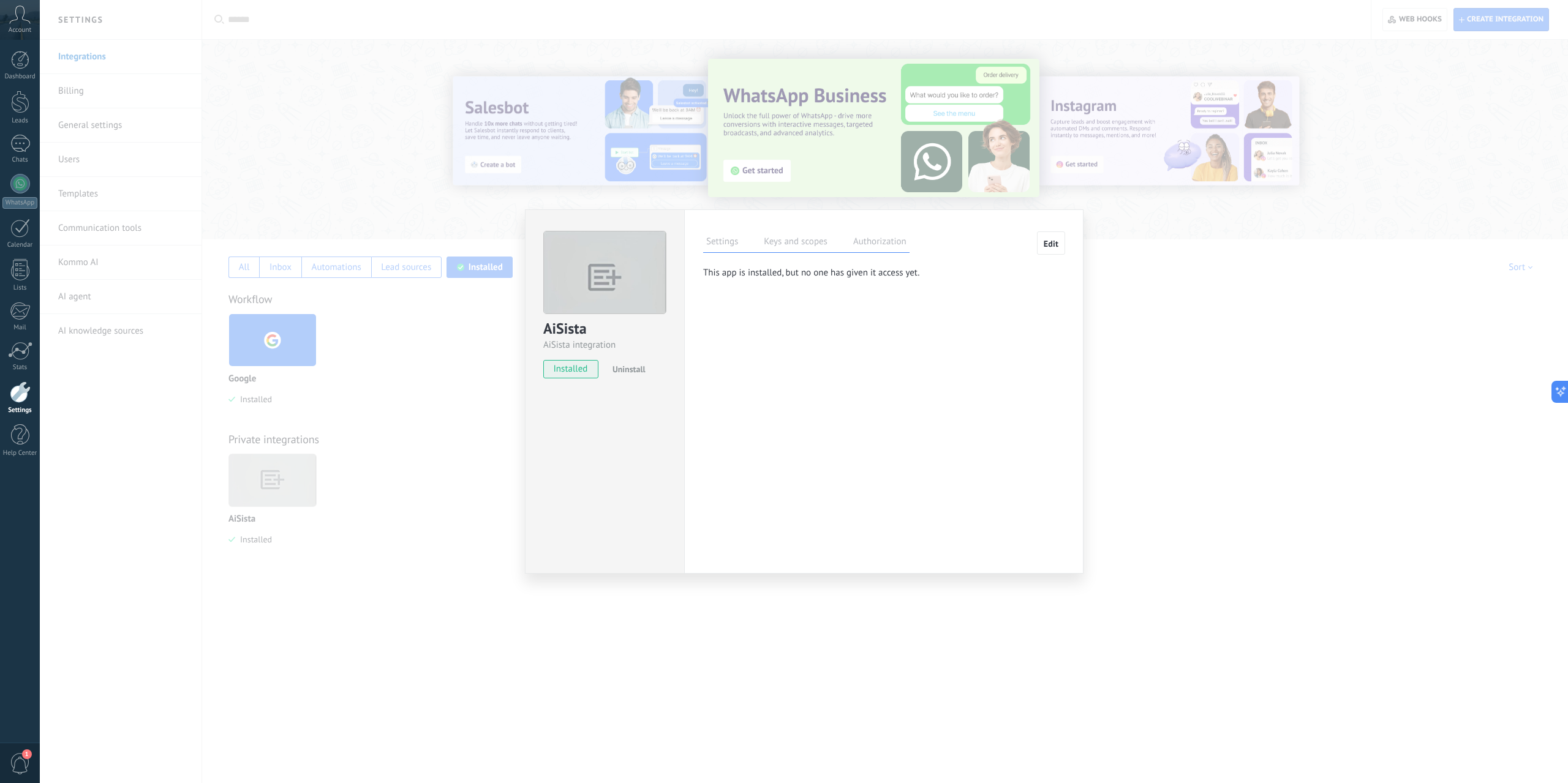
click at [917, 268] on p "This app is installed, but no one has given it access yet." at bounding box center [873, 272] width 339 height 12
click at [811, 246] on label "Keys and scopes" at bounding box center [796, 244] width 70 height 18
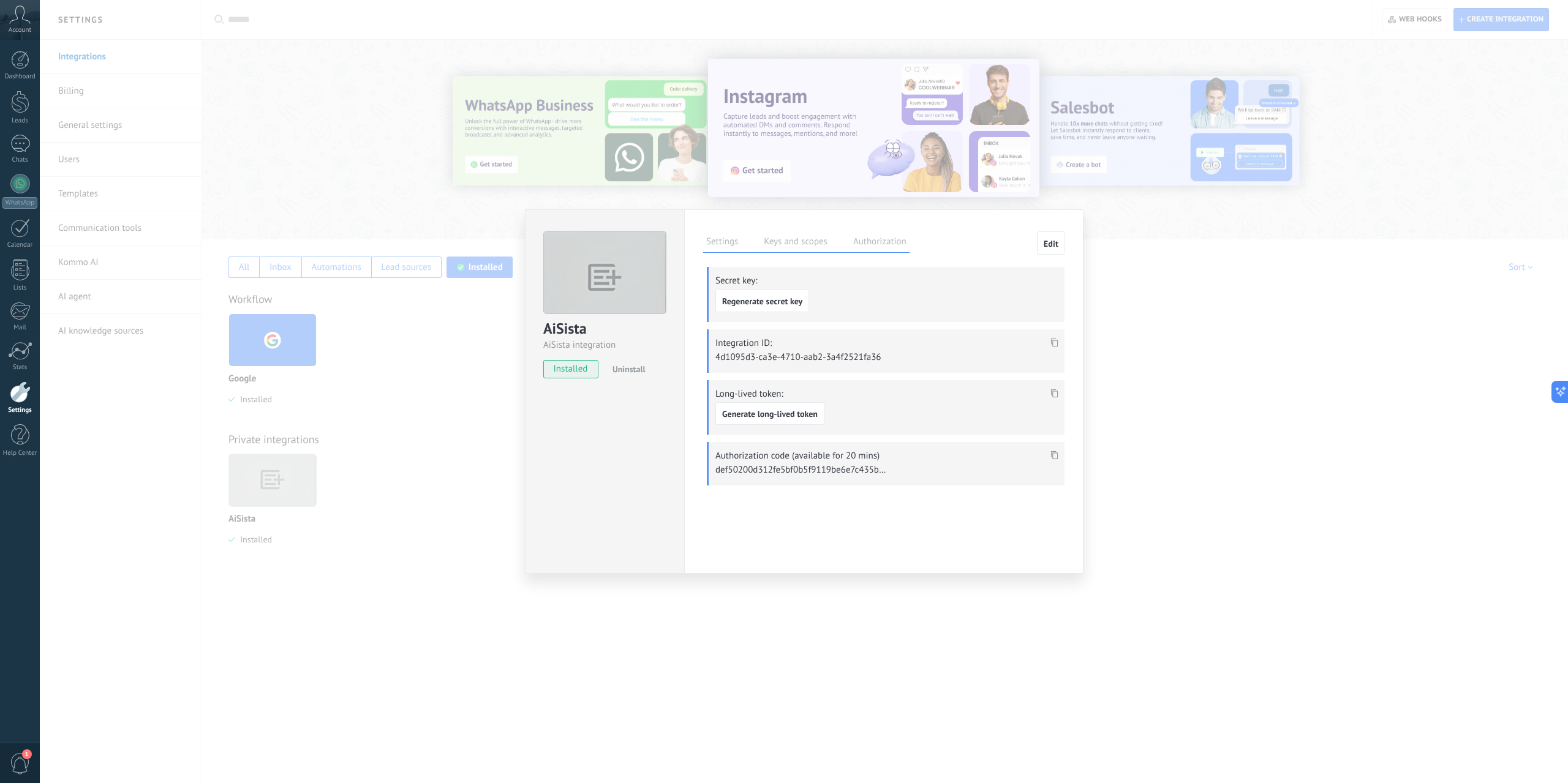
drag, startPoint x: 717, startPoint y: 468, endPoint x: 1031, endPoint y: 462, distance: 314.1
click at [909, 473] on div "Authorization code (available for 20 mins)" at bounding box center [886, 464] width 358 height 44
click at [1054, 453] on icon at bounding box center [1054, 455] width 8 height 9
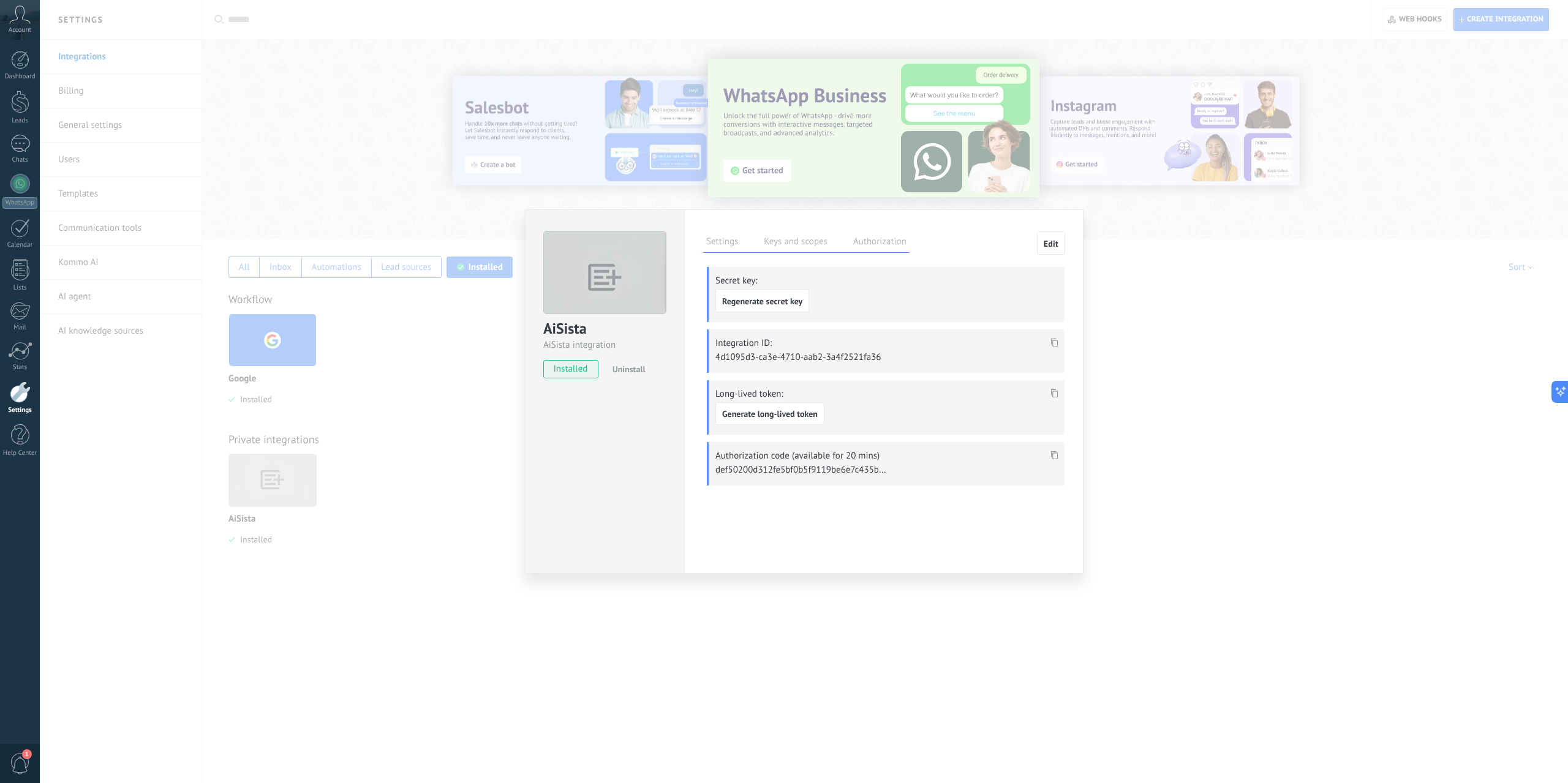
click at [914, 462] on div "Authorization code (available for 20 mins)" at bounding box center [886, 464] width 358 height 44
click at [898, 240] on label "Authorization" at bounding box center [880, 244] width 59 height 18
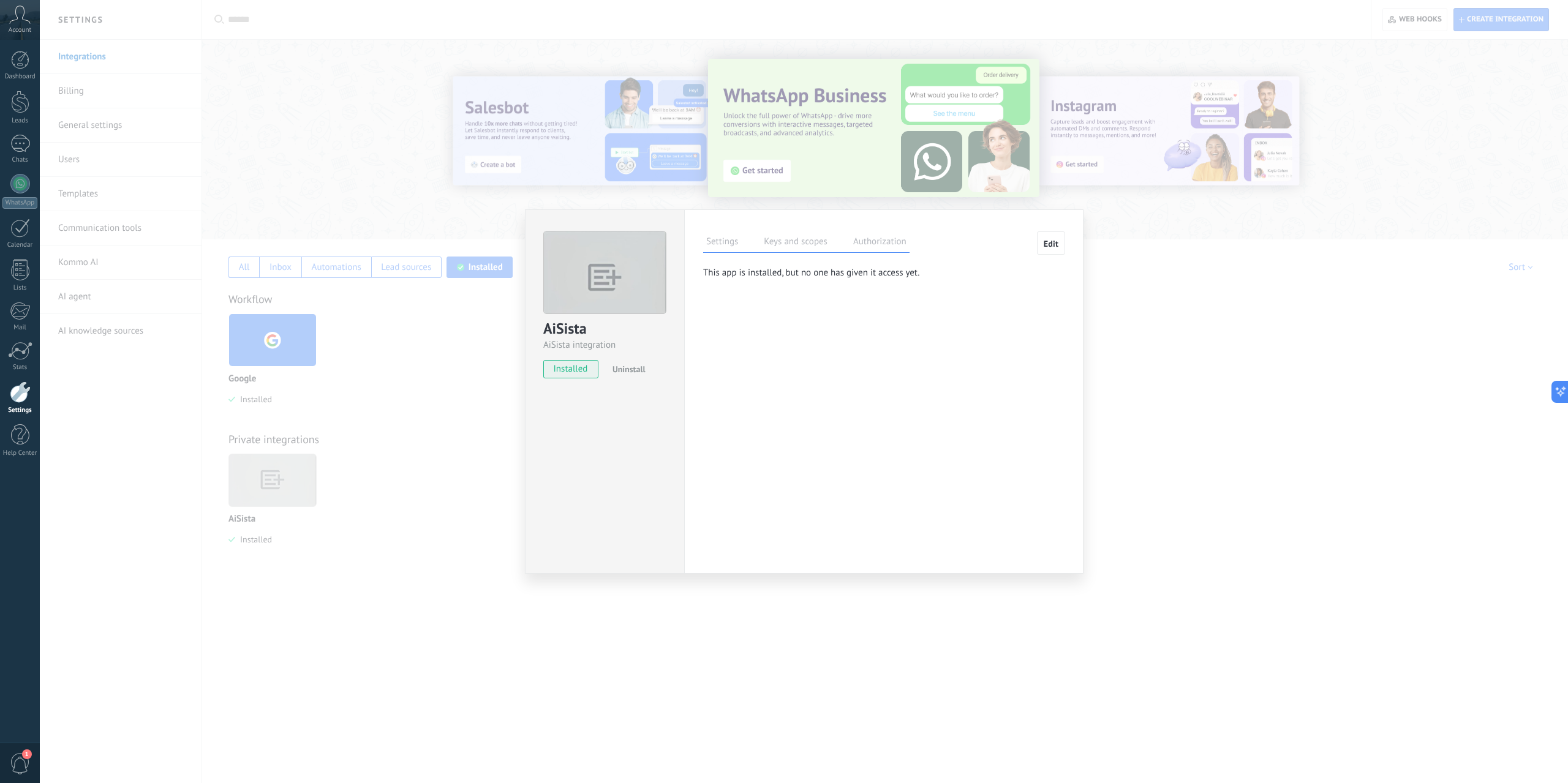
click at [801, 242] on label "Keys and scopes" at bounding box center [796, 244] width 70 height 18
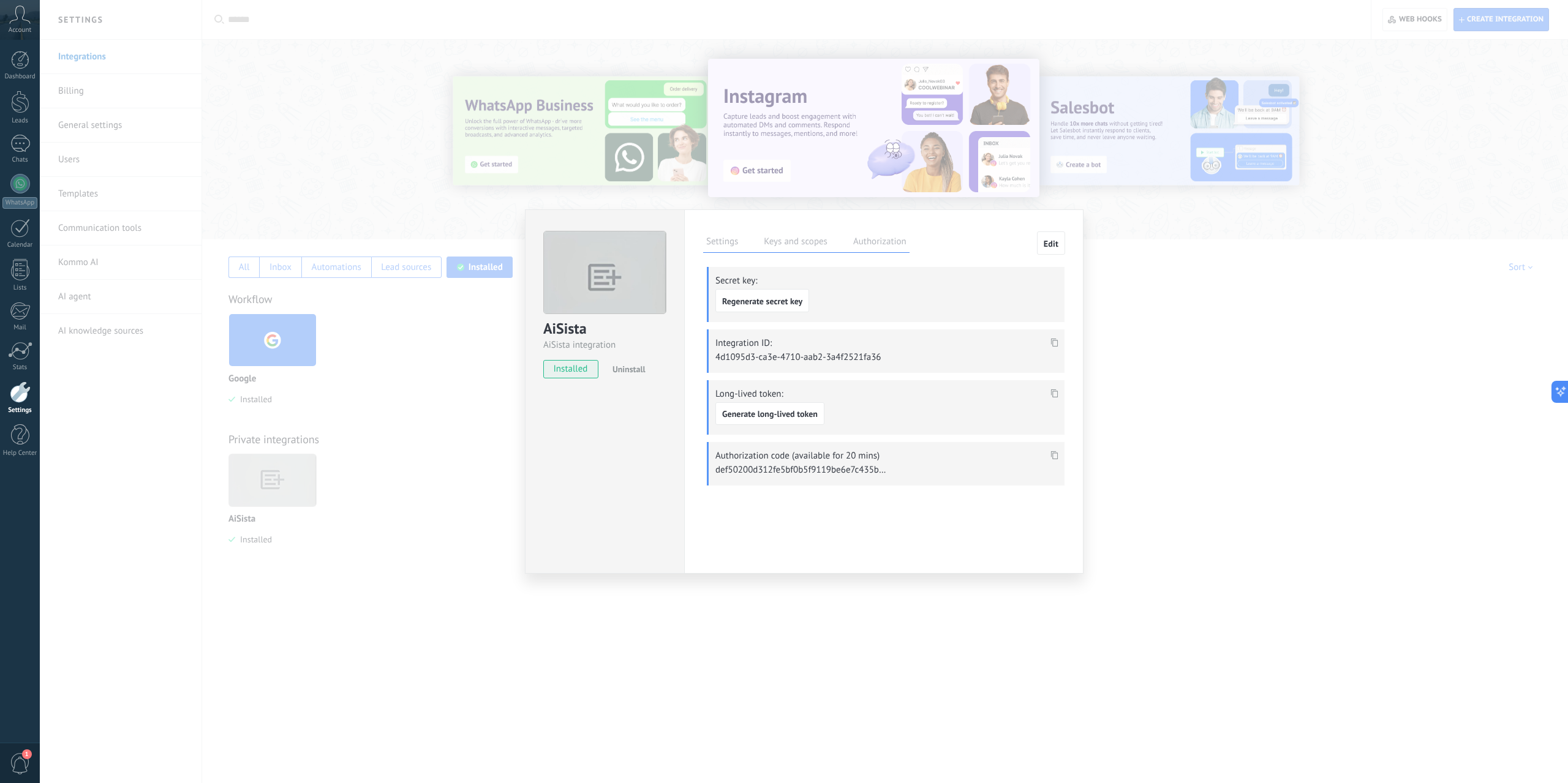
click at [716, 252] on label "Settings" at bounding box center [723, 244] width 38 height 18
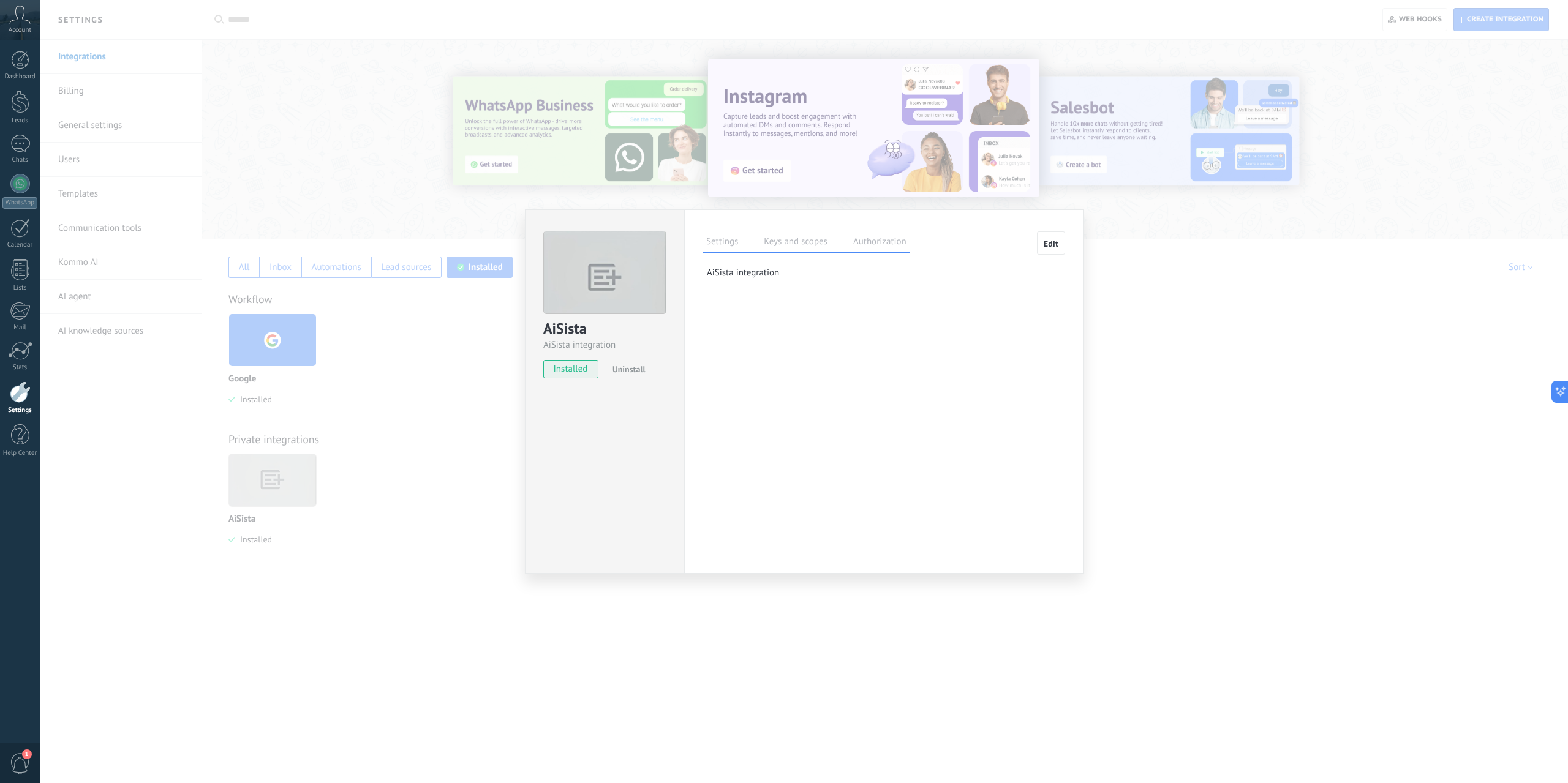
click at [1056, 247] on span "Edit" at bounding box center [1052, 244] width 15 height 9
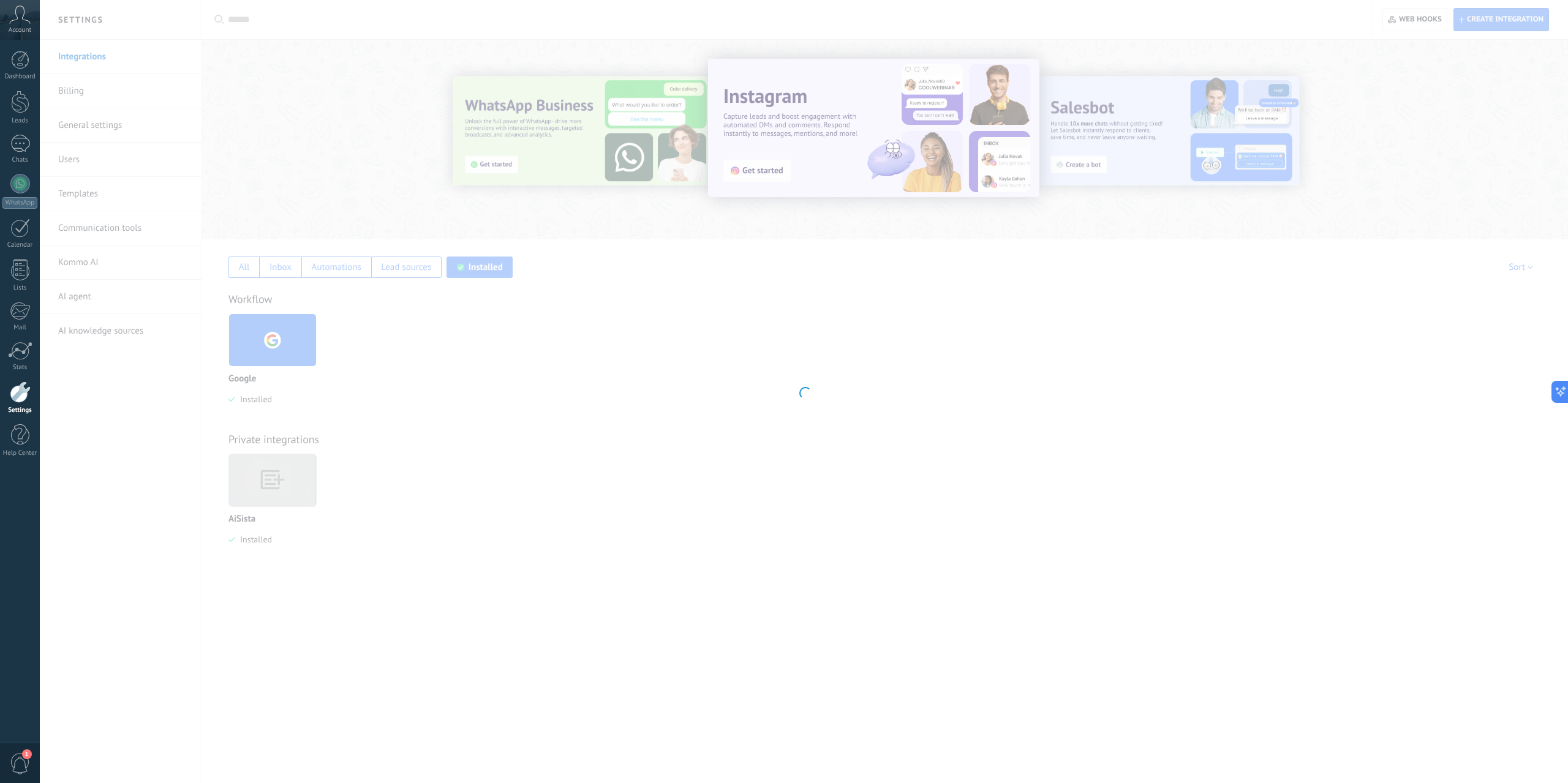
scroll to position [12, 0]
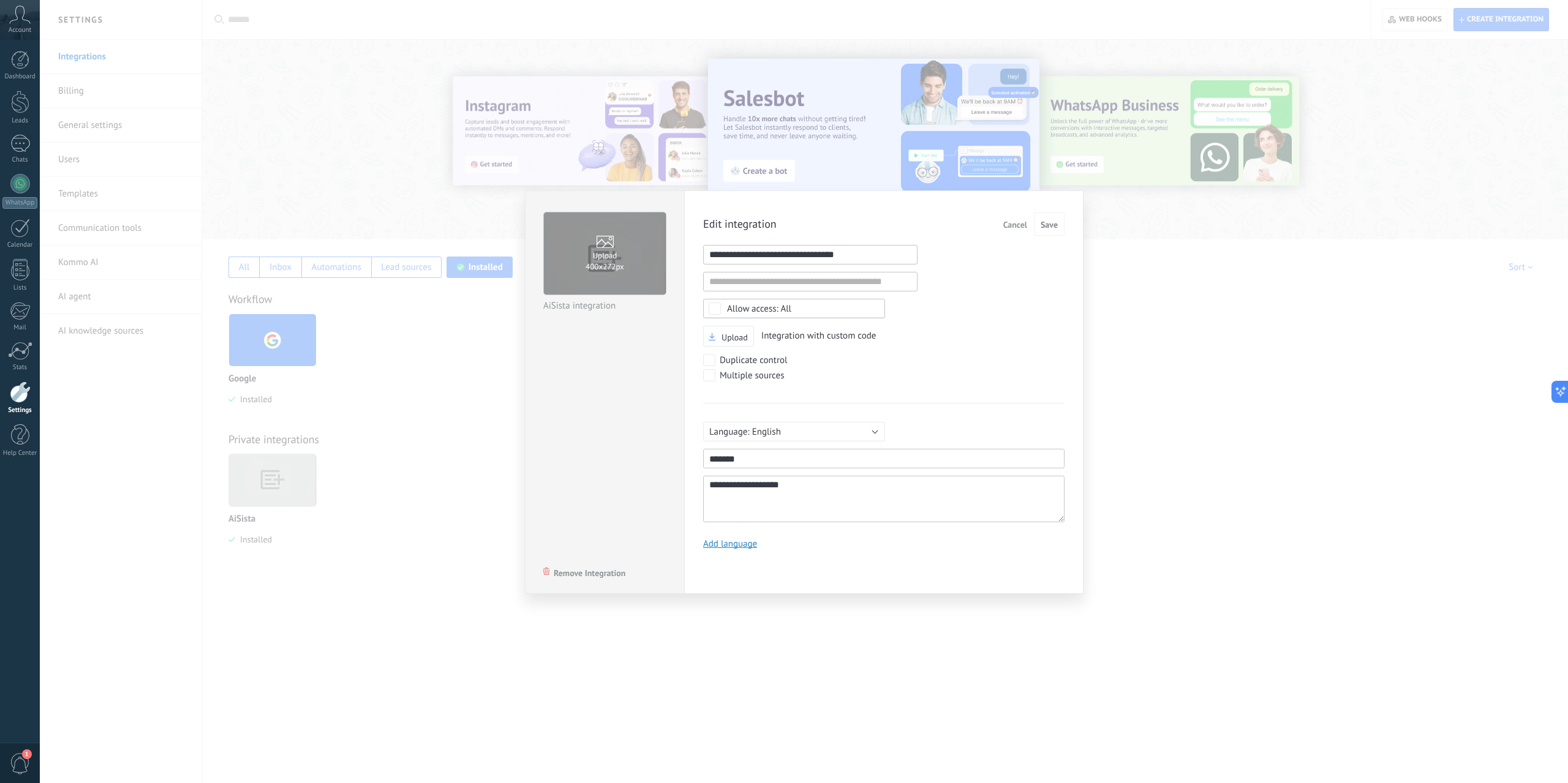
click at [1021, 223] on span "Cancel" at bounding box center [1015, 225] width 24 height 9
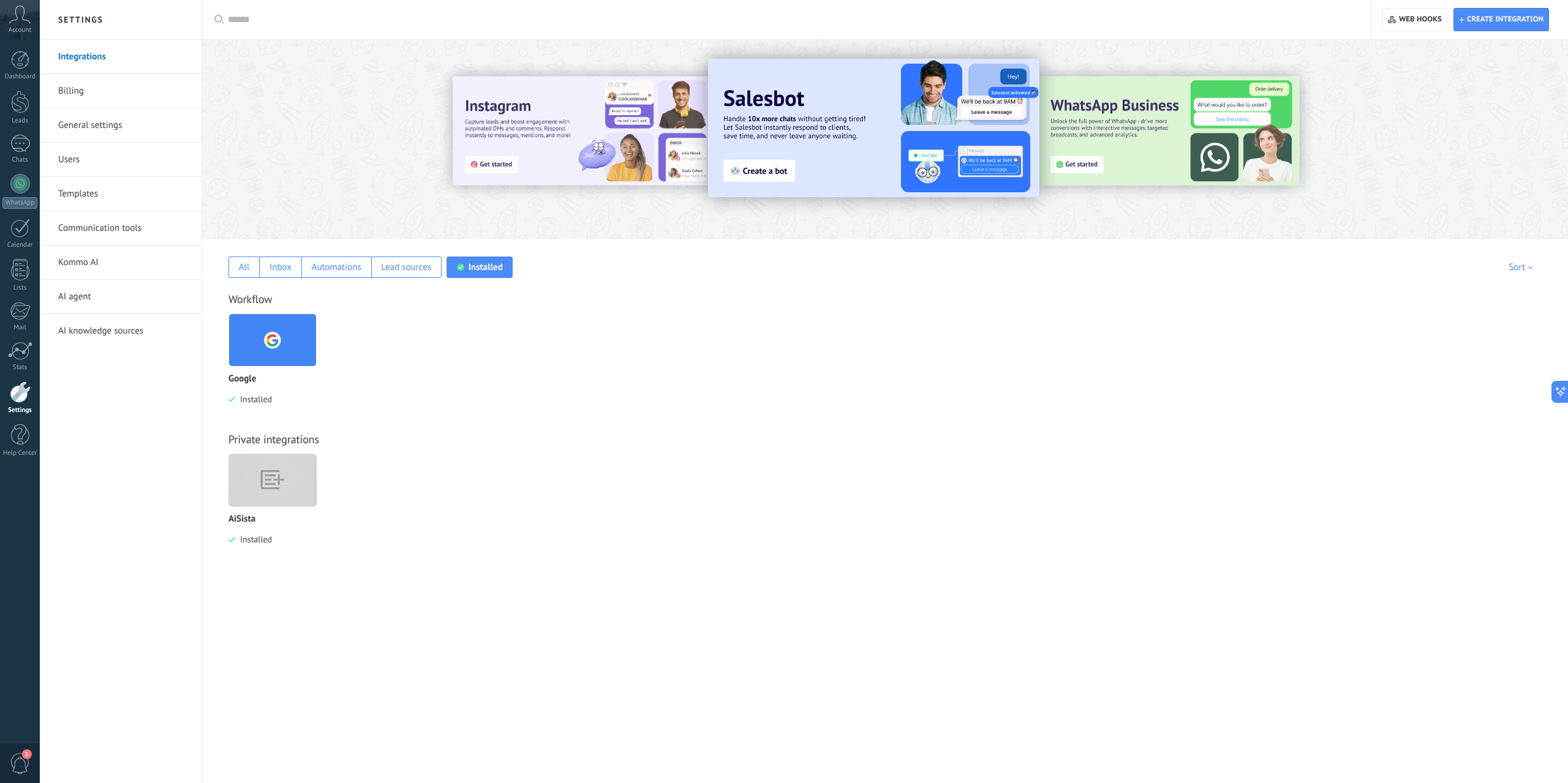
click at [289, 476] on img at bounding box center [272, 481] width 87 height 67
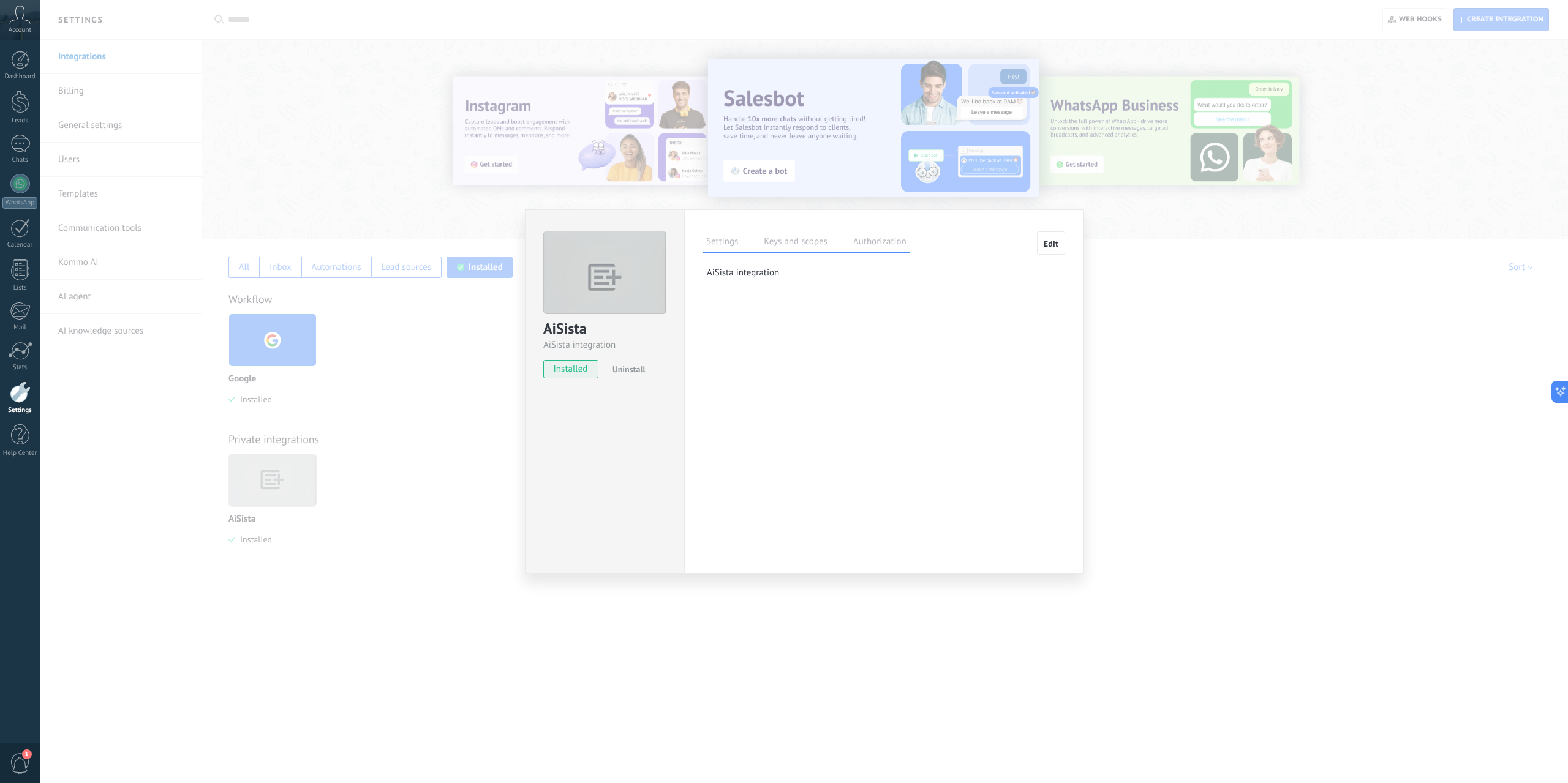
click at [823, 240] on label "Keys and scopes" at bounding box center [796, 244] width 70 height 18
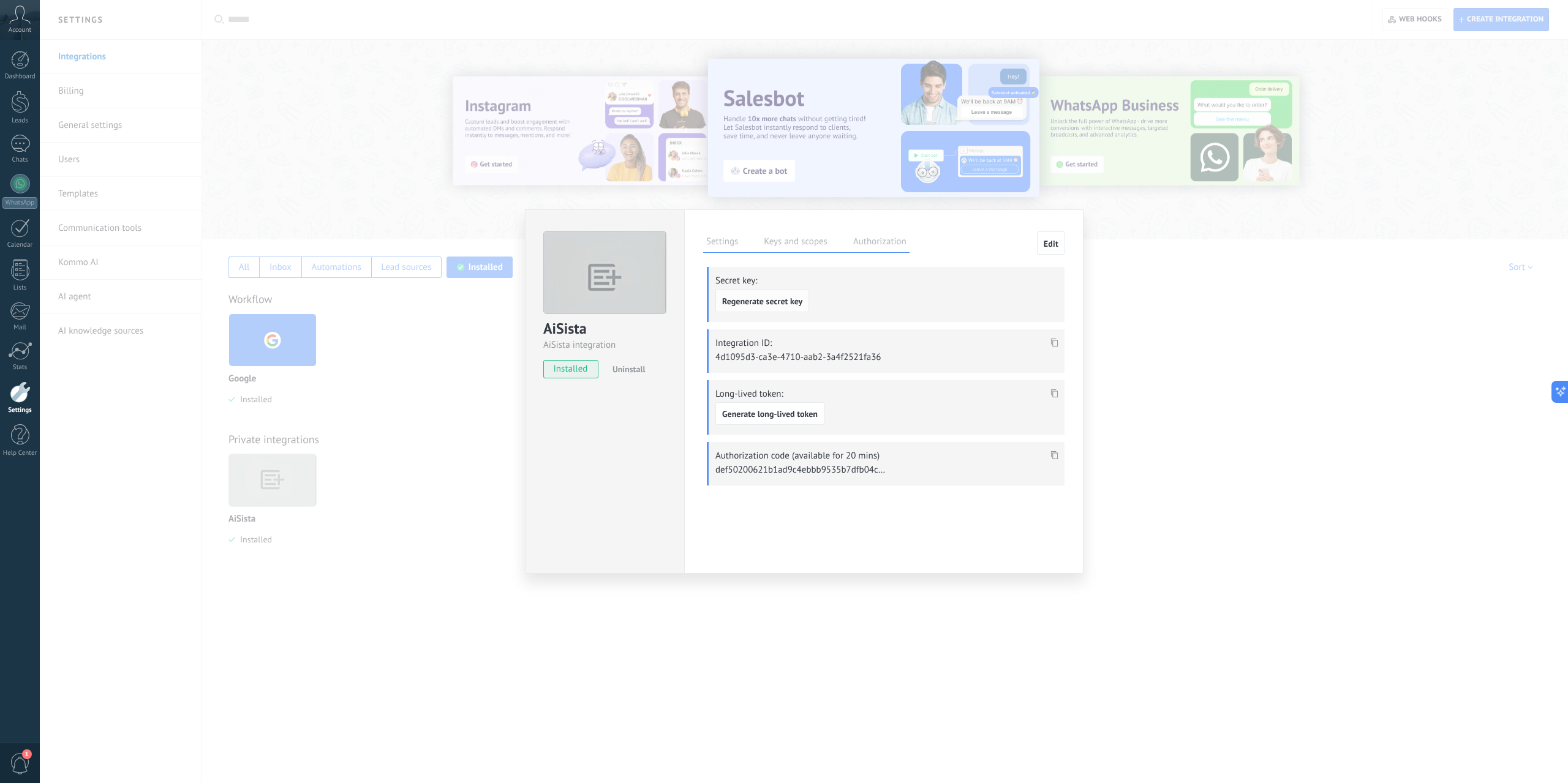
click at [773, 306] on span "Regenerate secret key" at bounding box center [763, 301] width 81 height 9
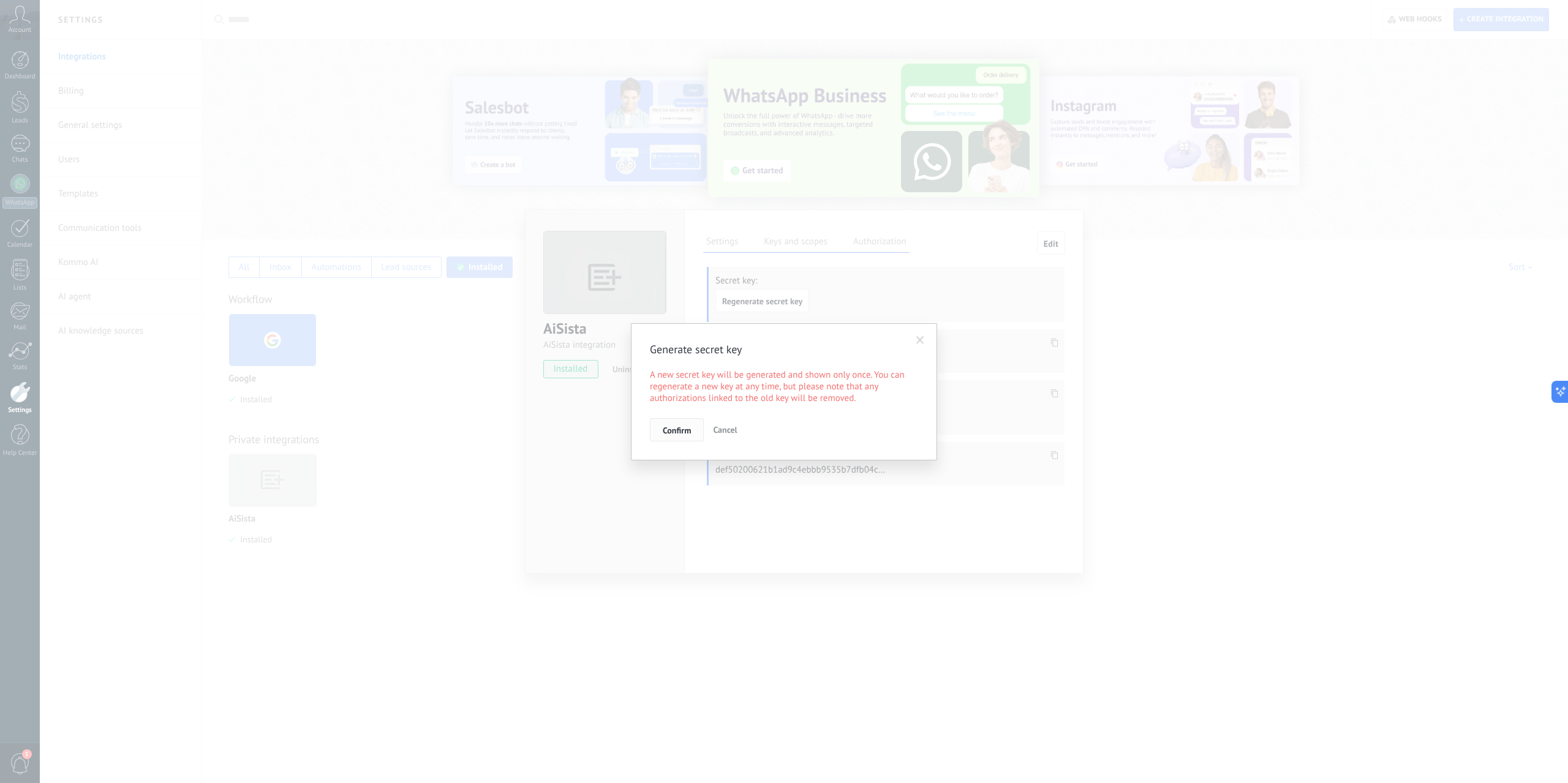
click at [684, 426] on span "Confirm" at bounding box center [677, 430] width 28 height 9
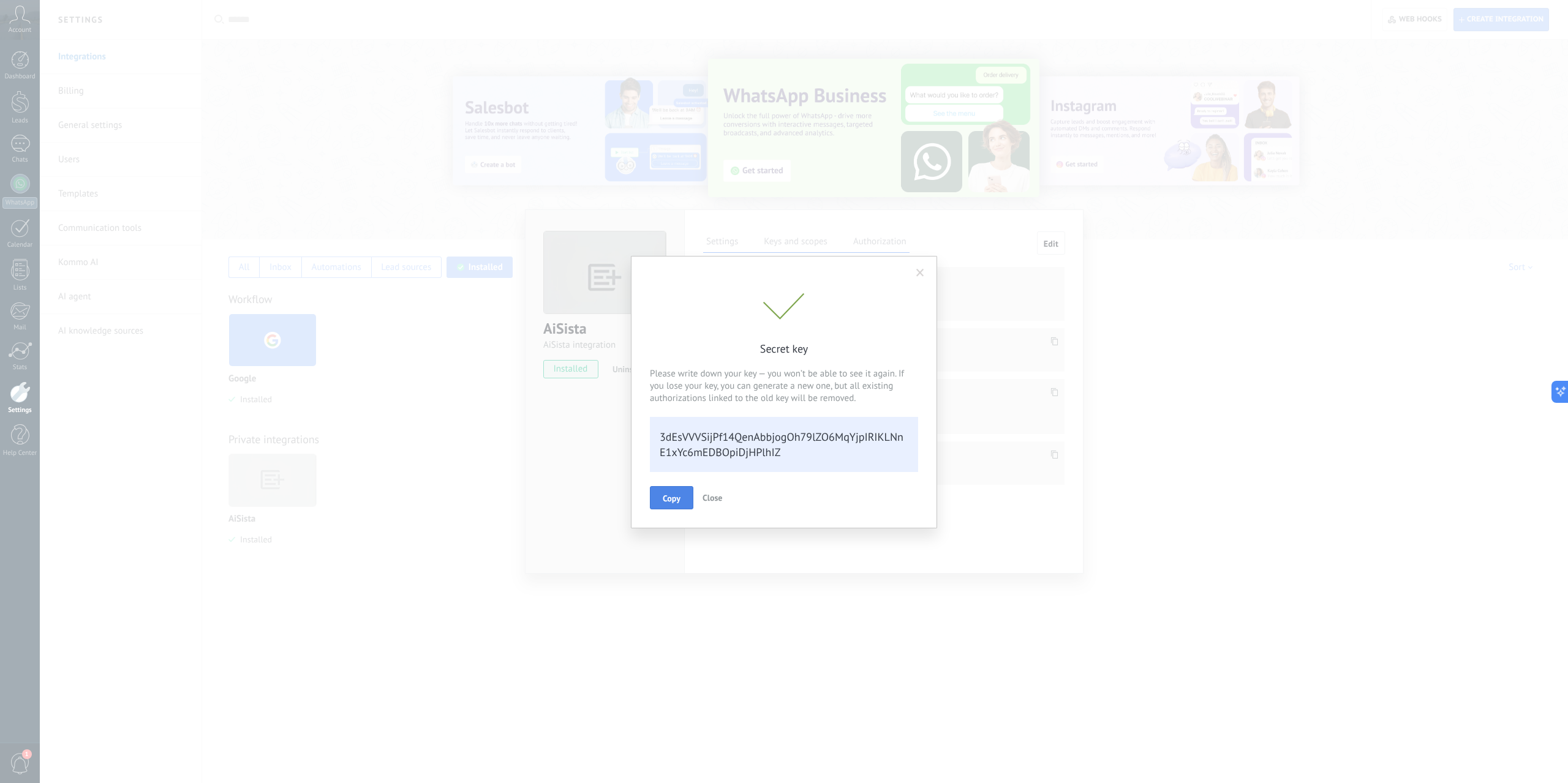
click at [664, 494] on span "Copy" at bounding box center [672, 498] width 18 height 9
click at [719, 491] on button "Close" at bounding box center [720, 497] width 29 height 22
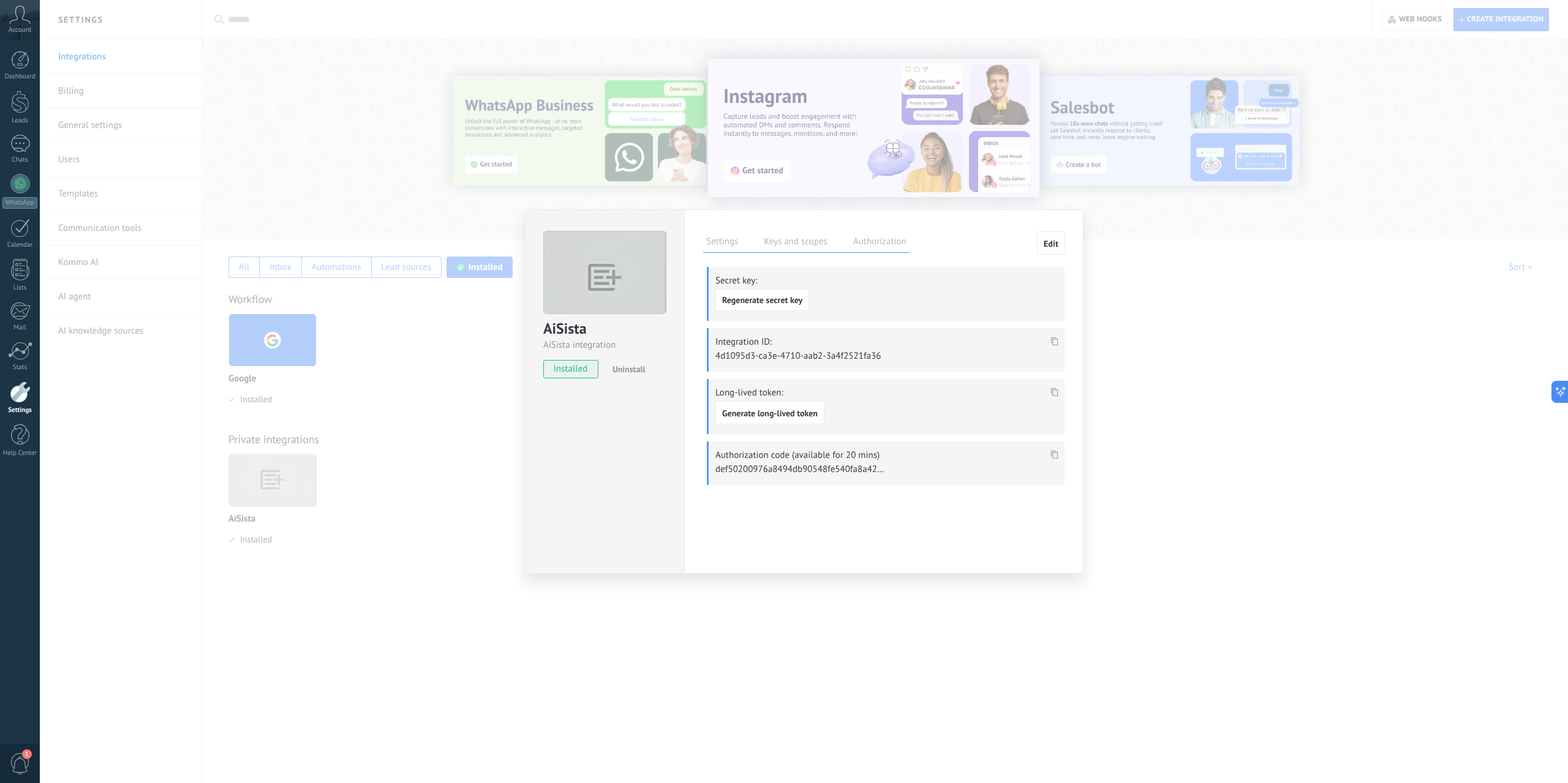
drag, startPoint x: 715, startPoint y: 355, endPoint x: 910, endPoint y: 356, distance: 195.0
click at [910, 356] on div "Integration ID: 4d1095d3-ca3e-4710-aab2-3a4f2521fa36" at bounding box center [886, 350] width 358 height 44
click at [1054, 340] on icon at bounding box center [1054, 341] width 8 height 9
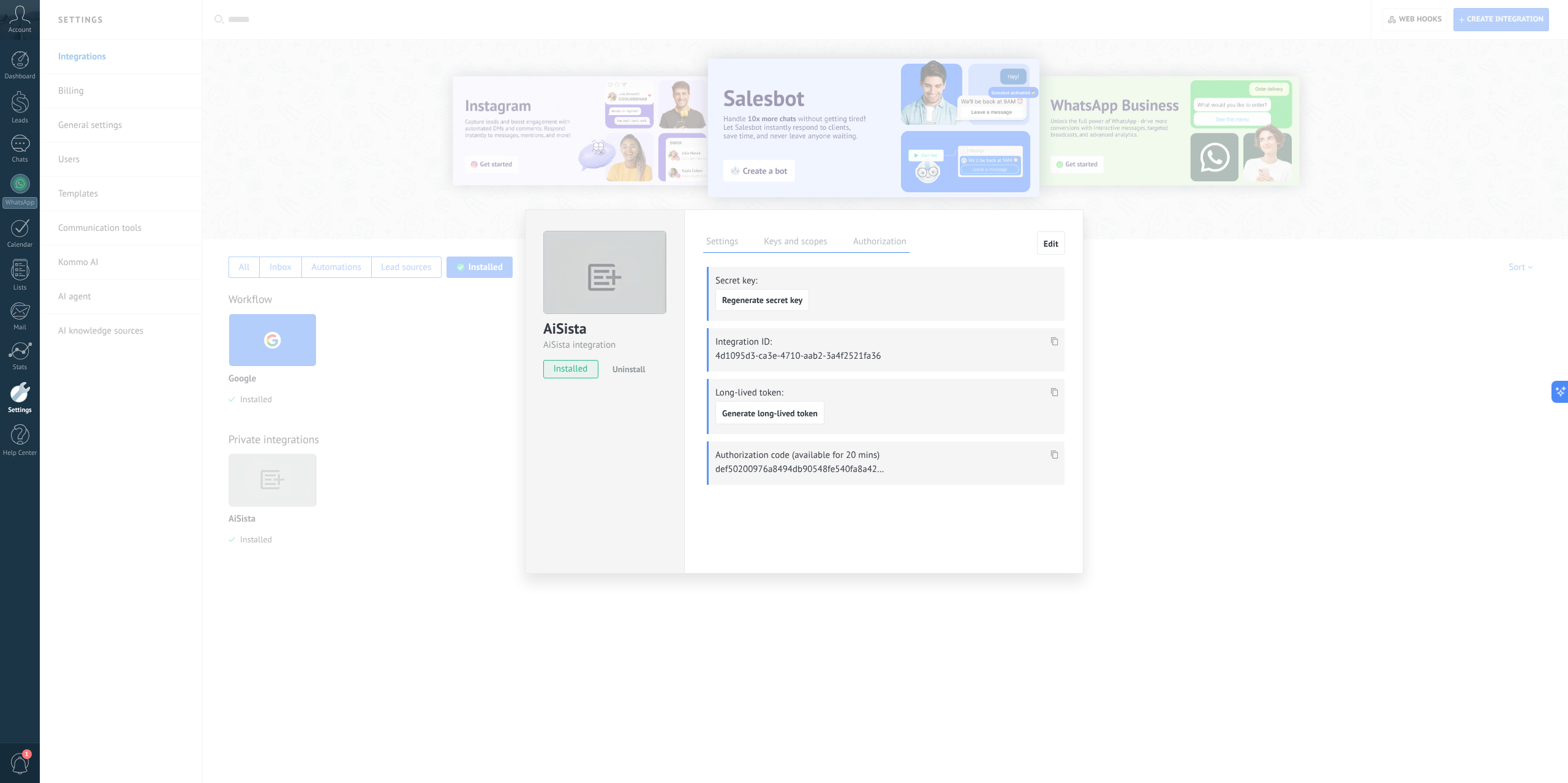
click at [1056, 450] on icon at bounding box center [1054, 454] width 8 height 9
click at [1141, 378] on div "AiSista AiSista integration installed Uninstall Settings Keys and scopes Author…" at bounding box center [804, 391] width 1528 height 783
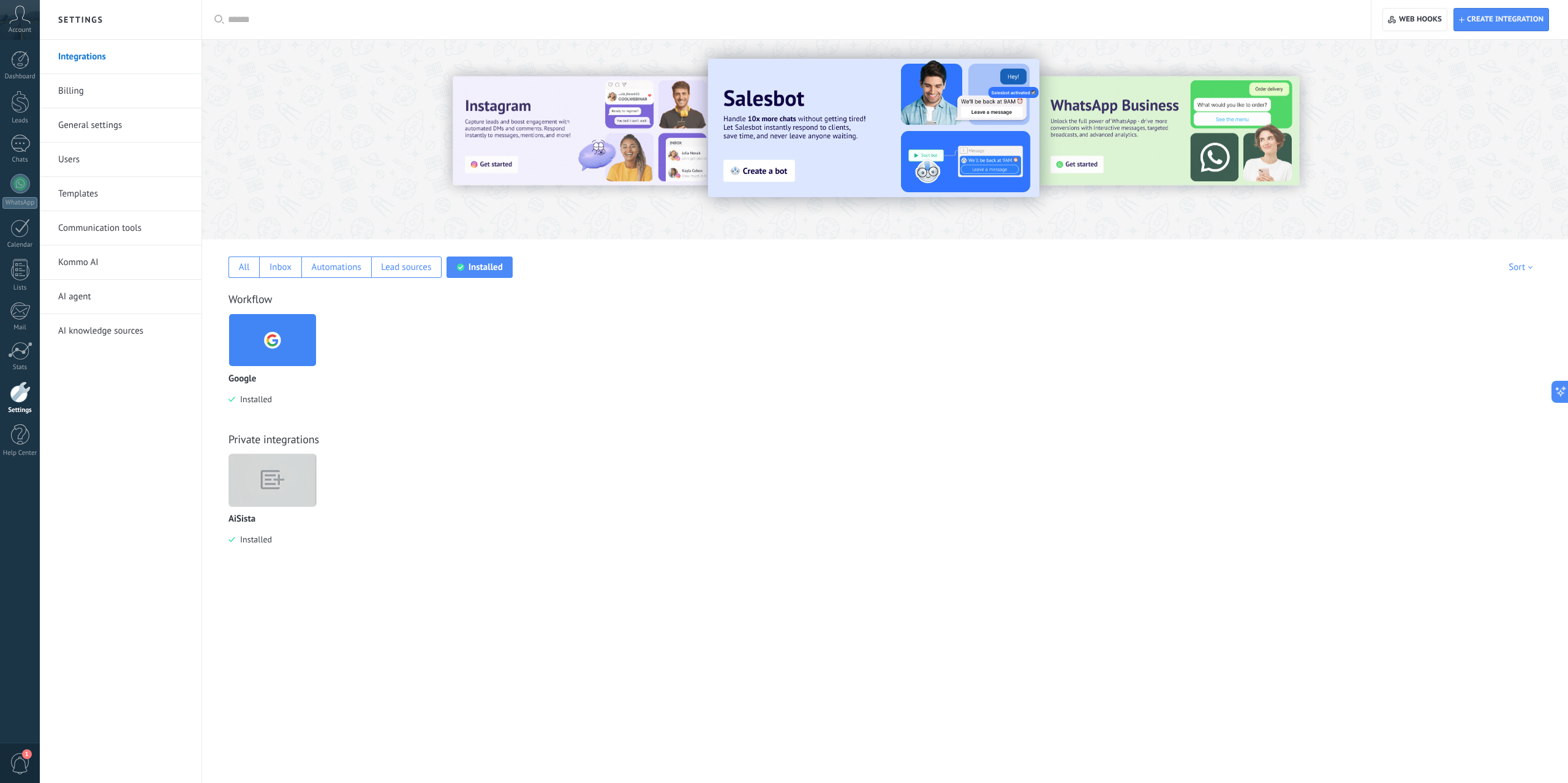
click at [277, 493] on img at bounding box center [272, 481] width 87 height 67
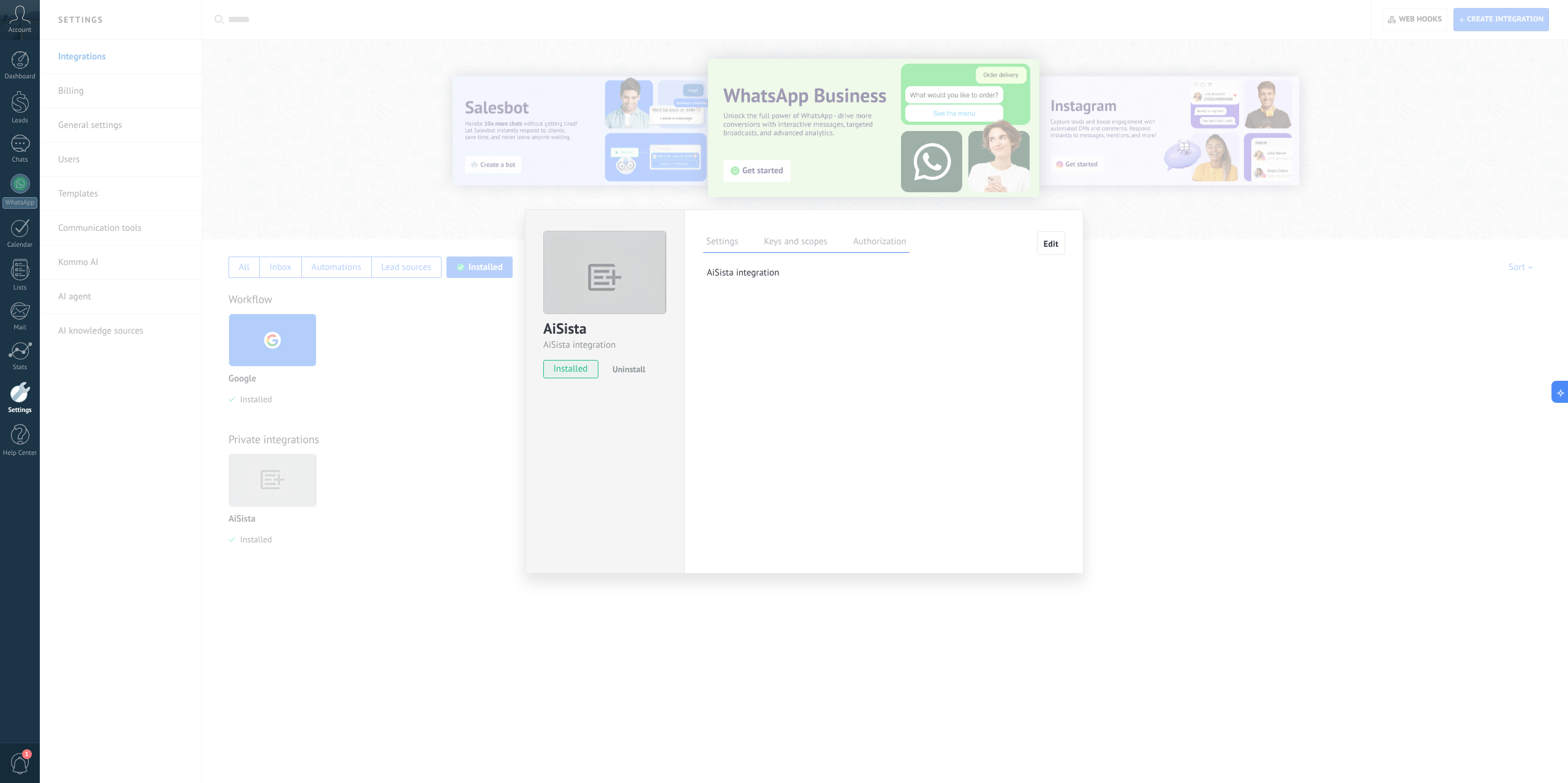
click at [786, 243] on label "Keys and scopes" at bounding box center [796, 244] width 70 height 18
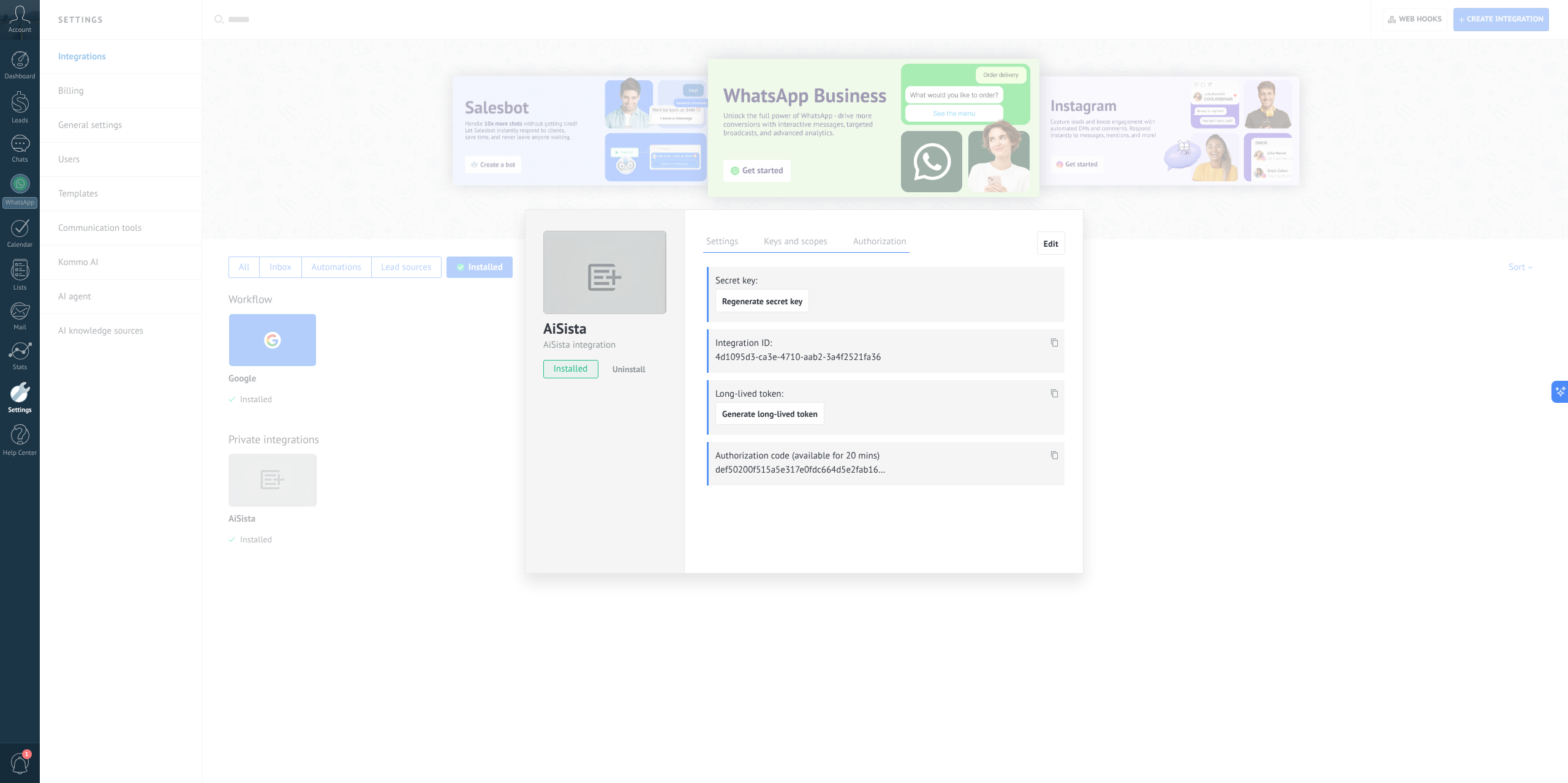
click at [1056, 453] on icon at bounding box center [1054, 455] width 8 height 9
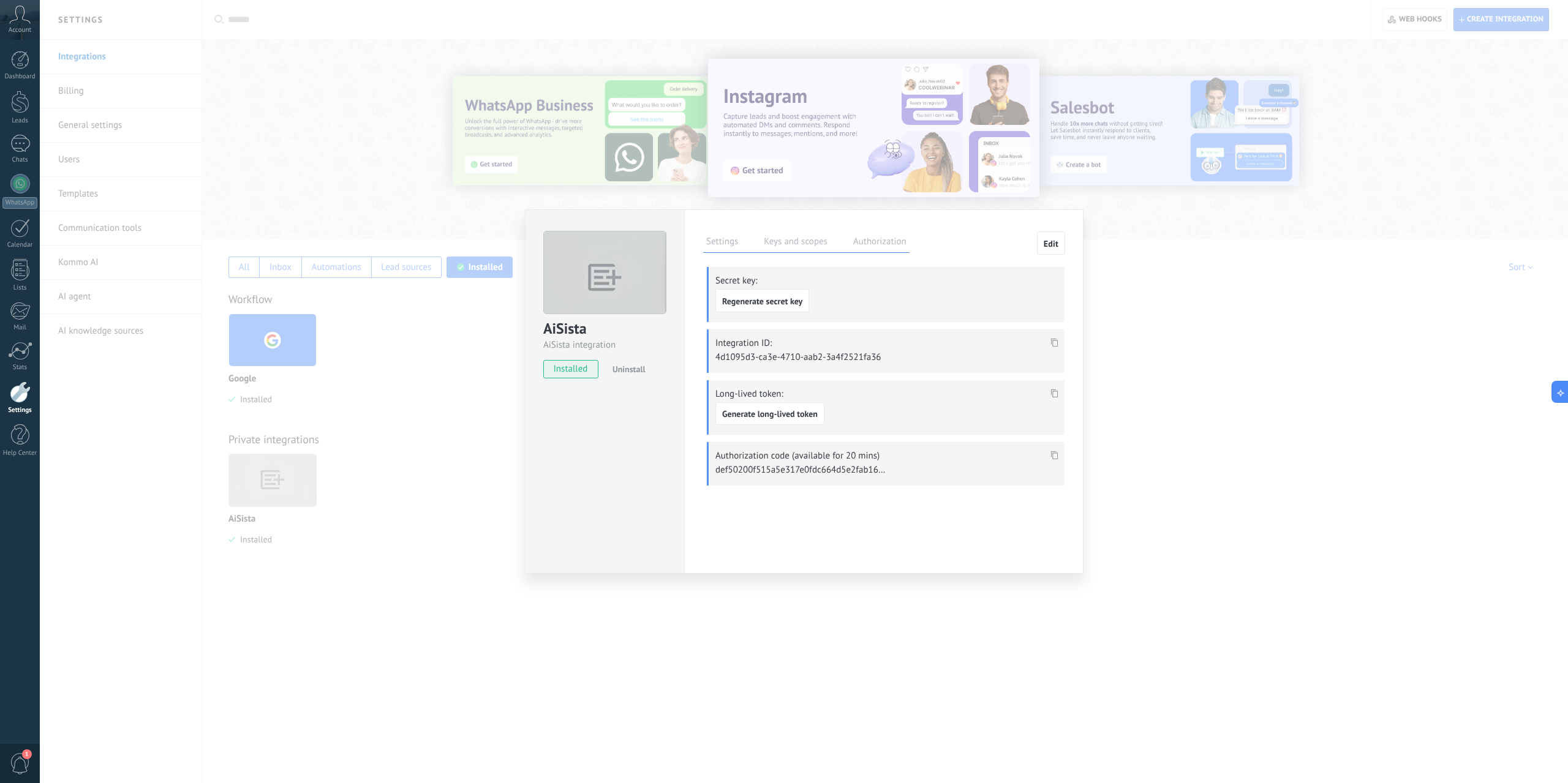
click at [738, 246] on label "Settings" at bounding box center [723, 244] width 38 height 18
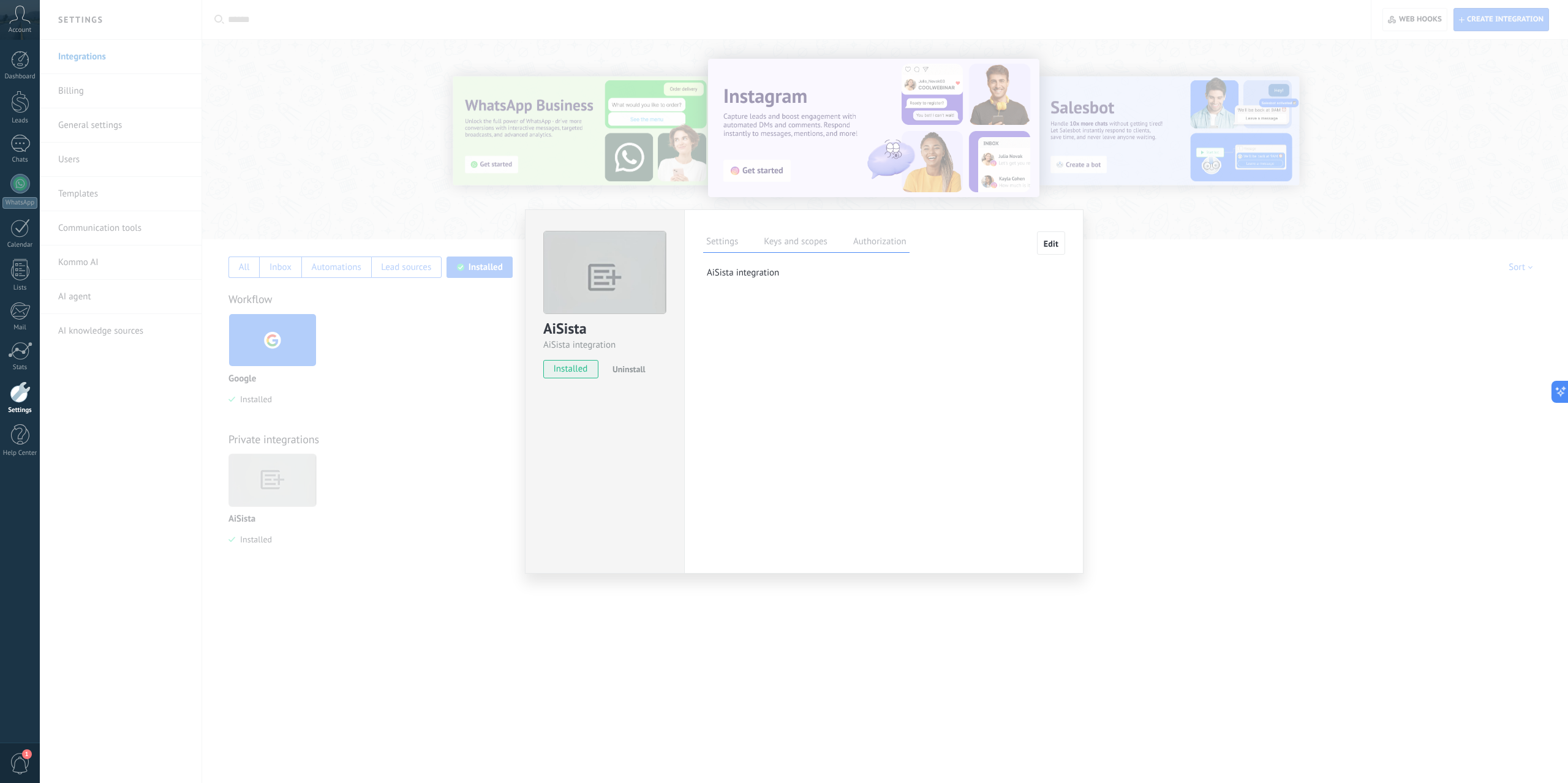
click at [1059, 253] on button "Edit" at bounding box center [1051, 243] width 28 height 23
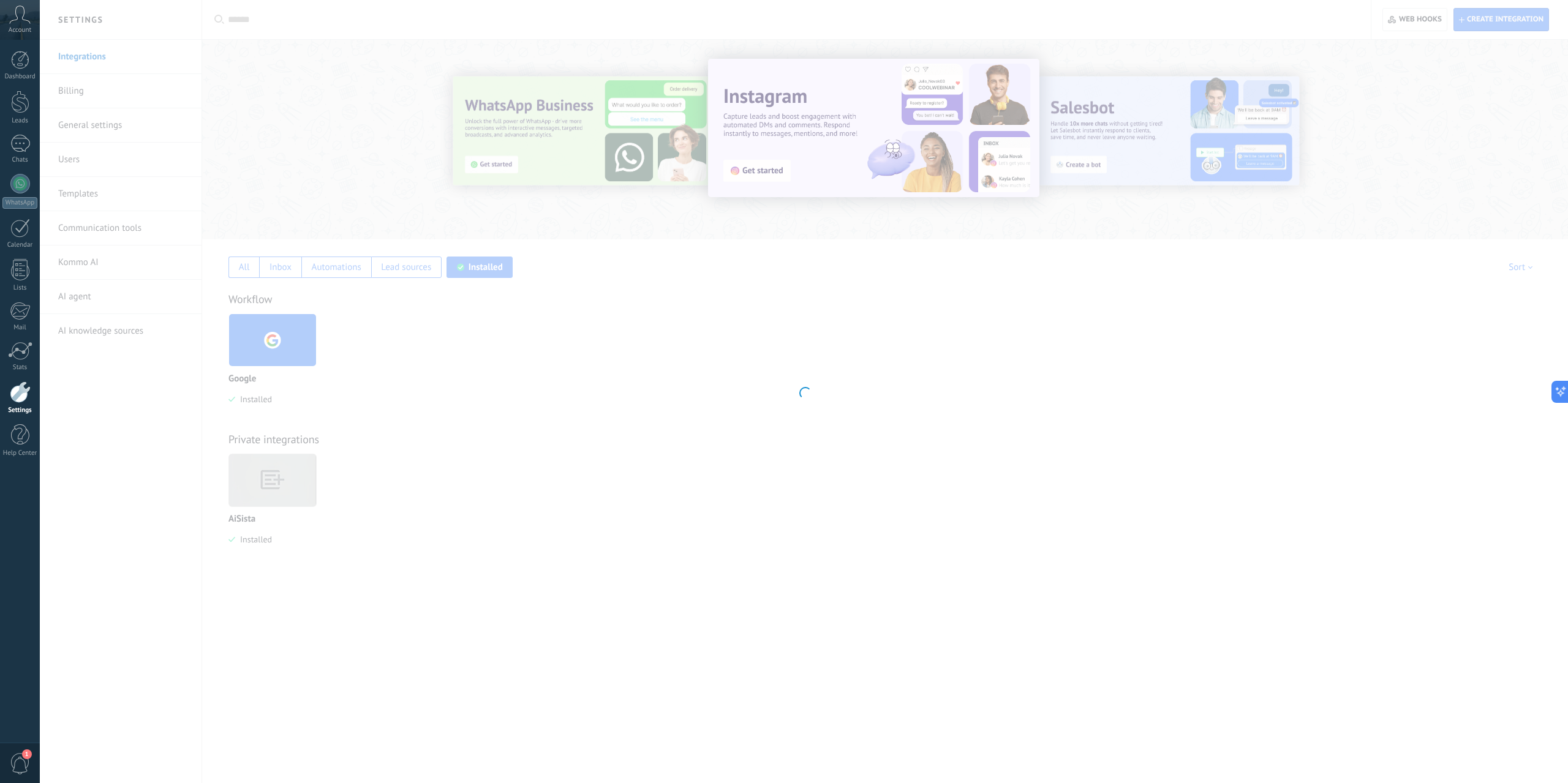
type textarea "**********"
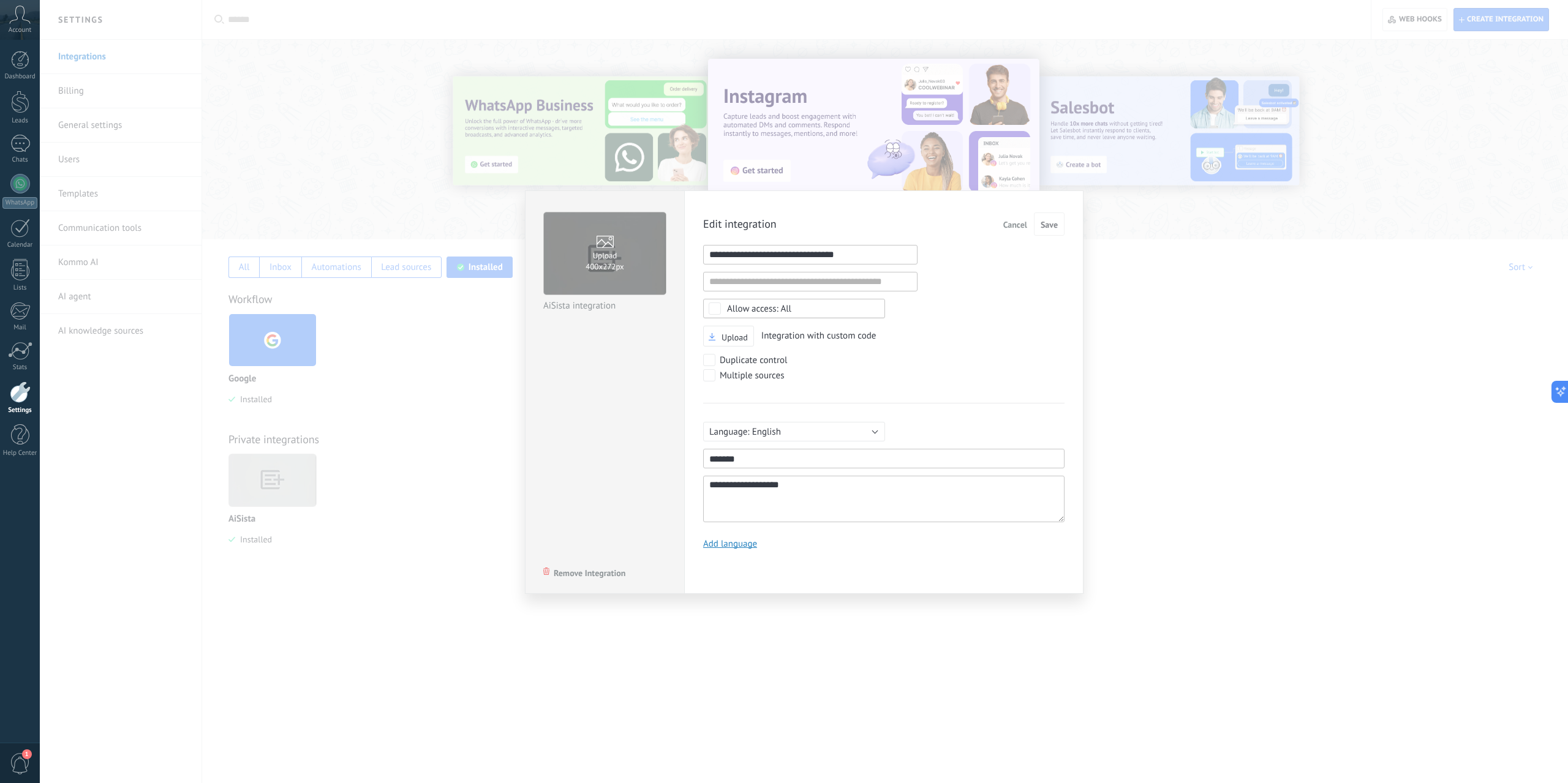
scroll to position [12, 0]
drag, startPoint x: 858, startPoint y: 251, endPoint x: 484, endPoint y: 259, distance: 374.1
click at [484, 259] on div "**********" at bounding box center [804, 391] width 1528 height 783
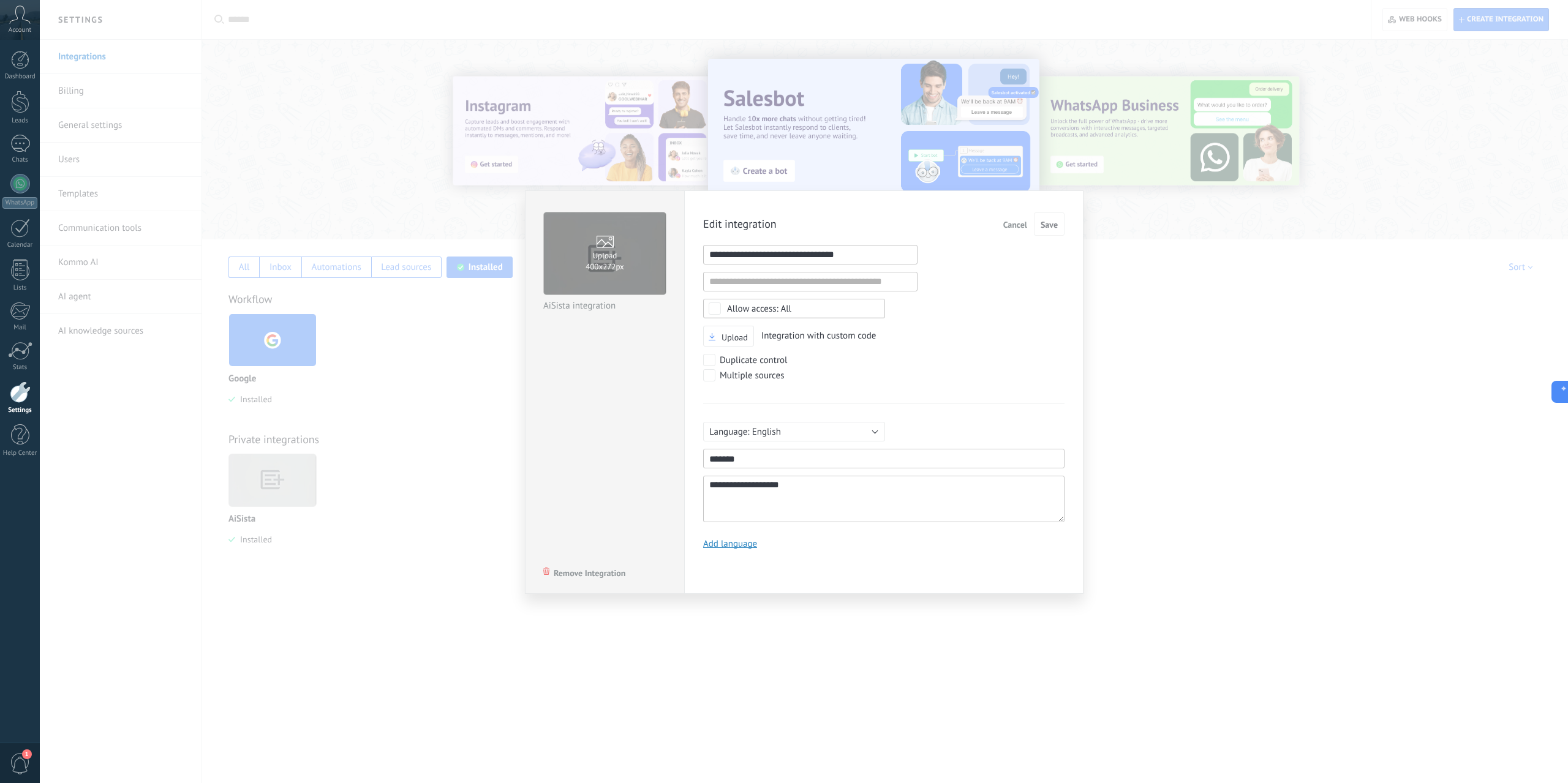
click at [1015, 220] on span "Cancel" at bounding box center [1015, 225] width 24 height 9
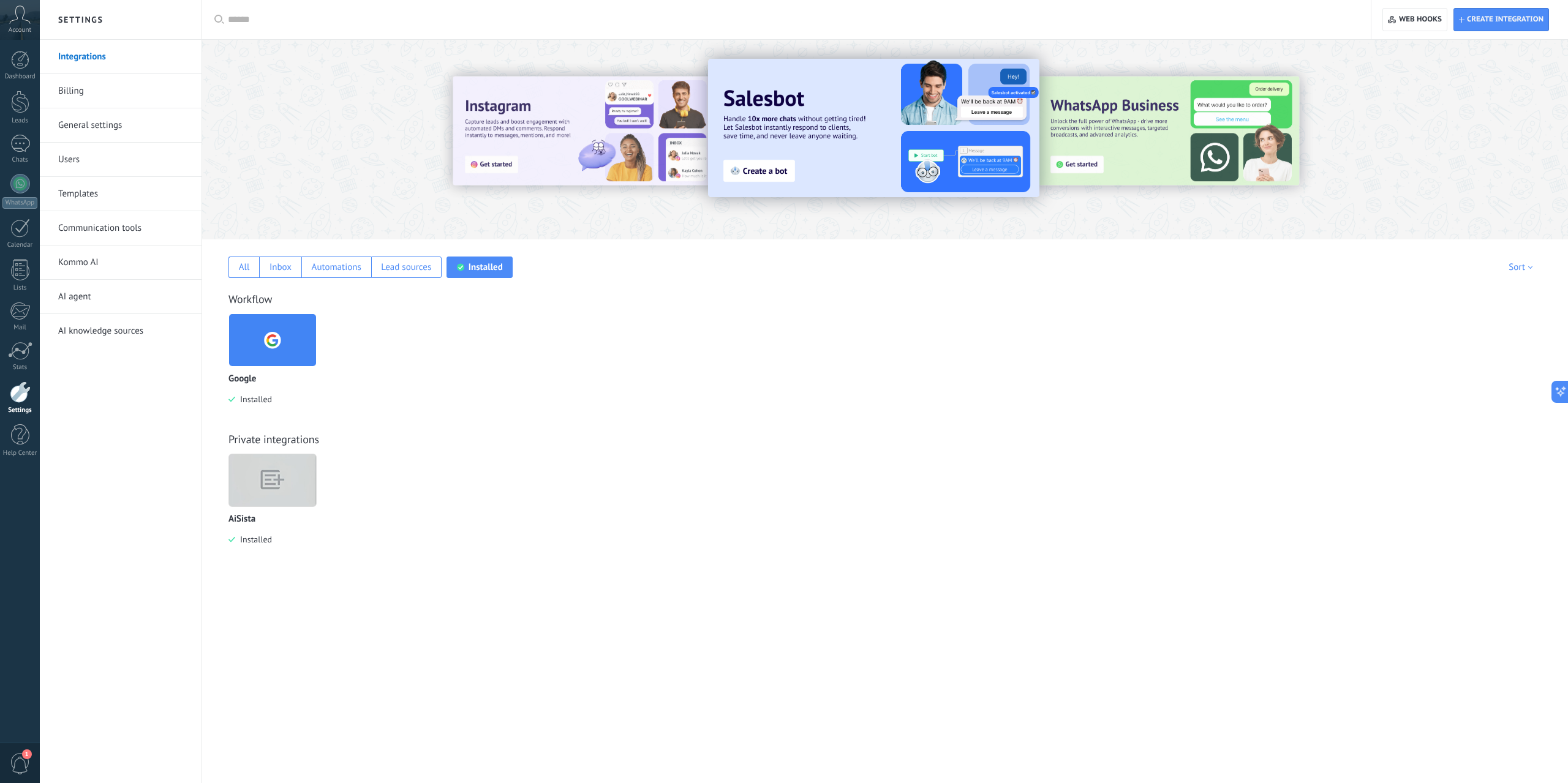
click at [279, 486] on img at bounding box center [272, 481] width 87 height 67
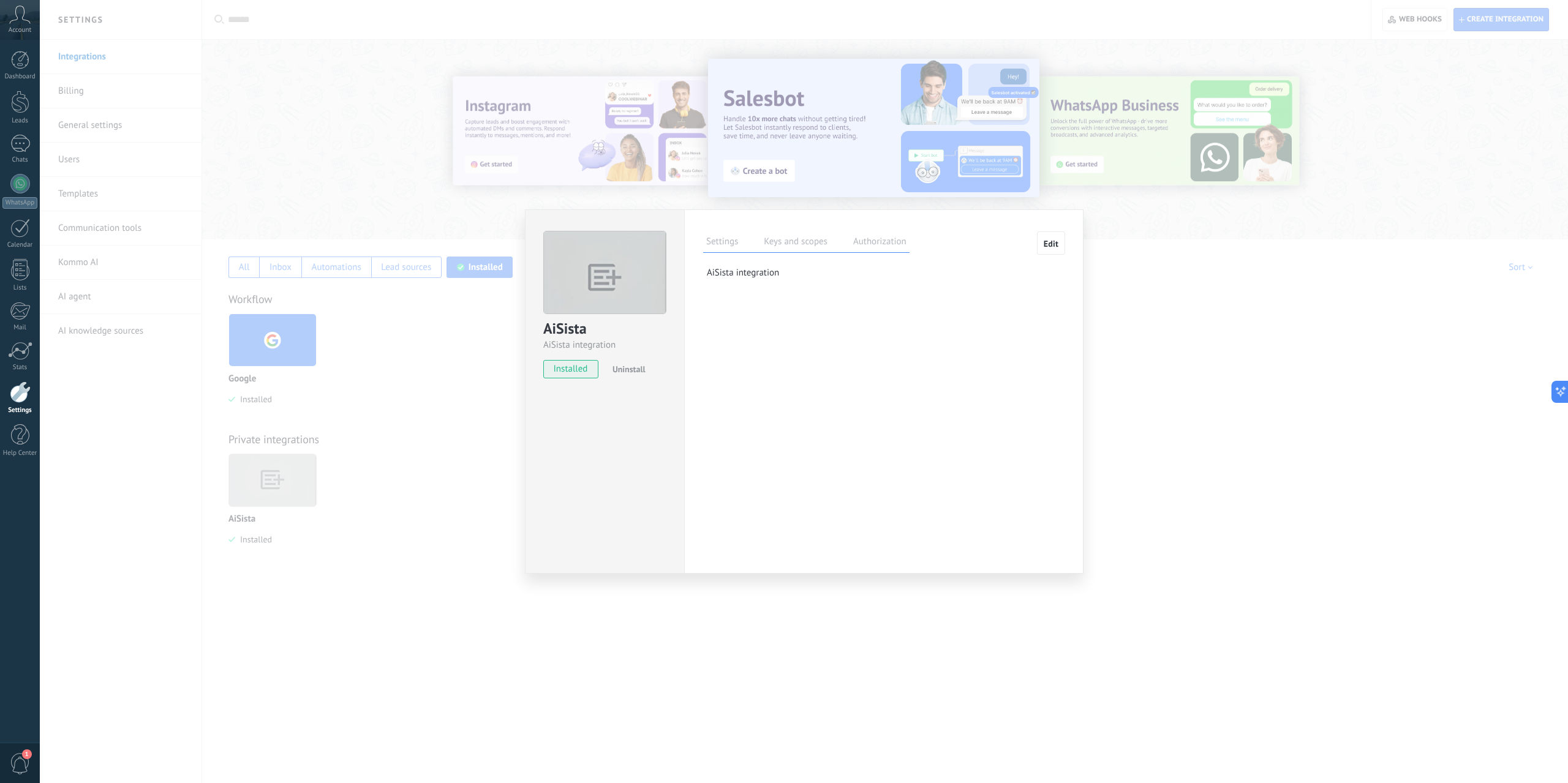
click at [804, 252] on label "Keys and scopes" at bounding box center [796, 244] width 70 height 18
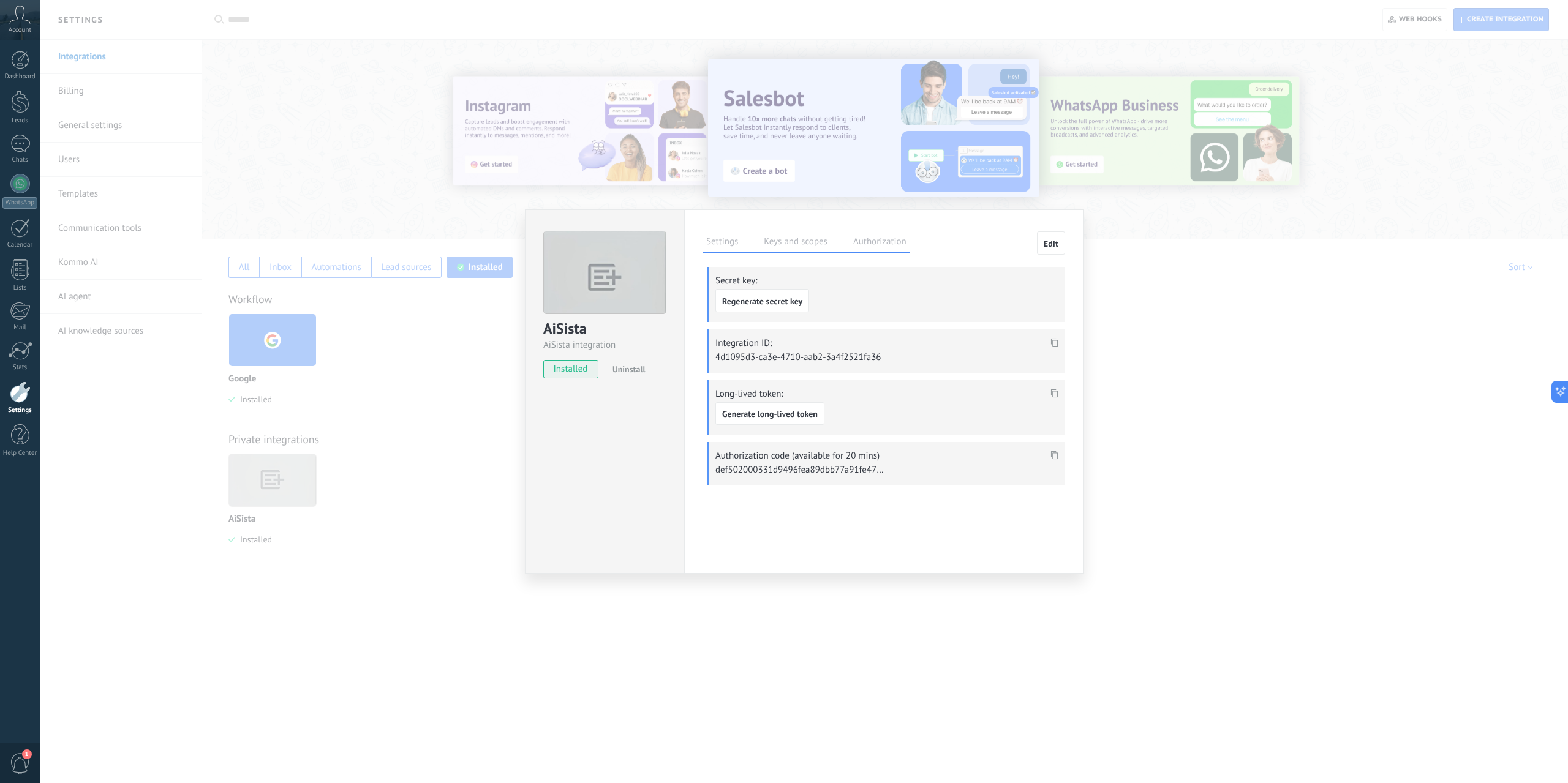
click at [1058, 452] on use at bounding box center [1054, 455] width 8 height 9
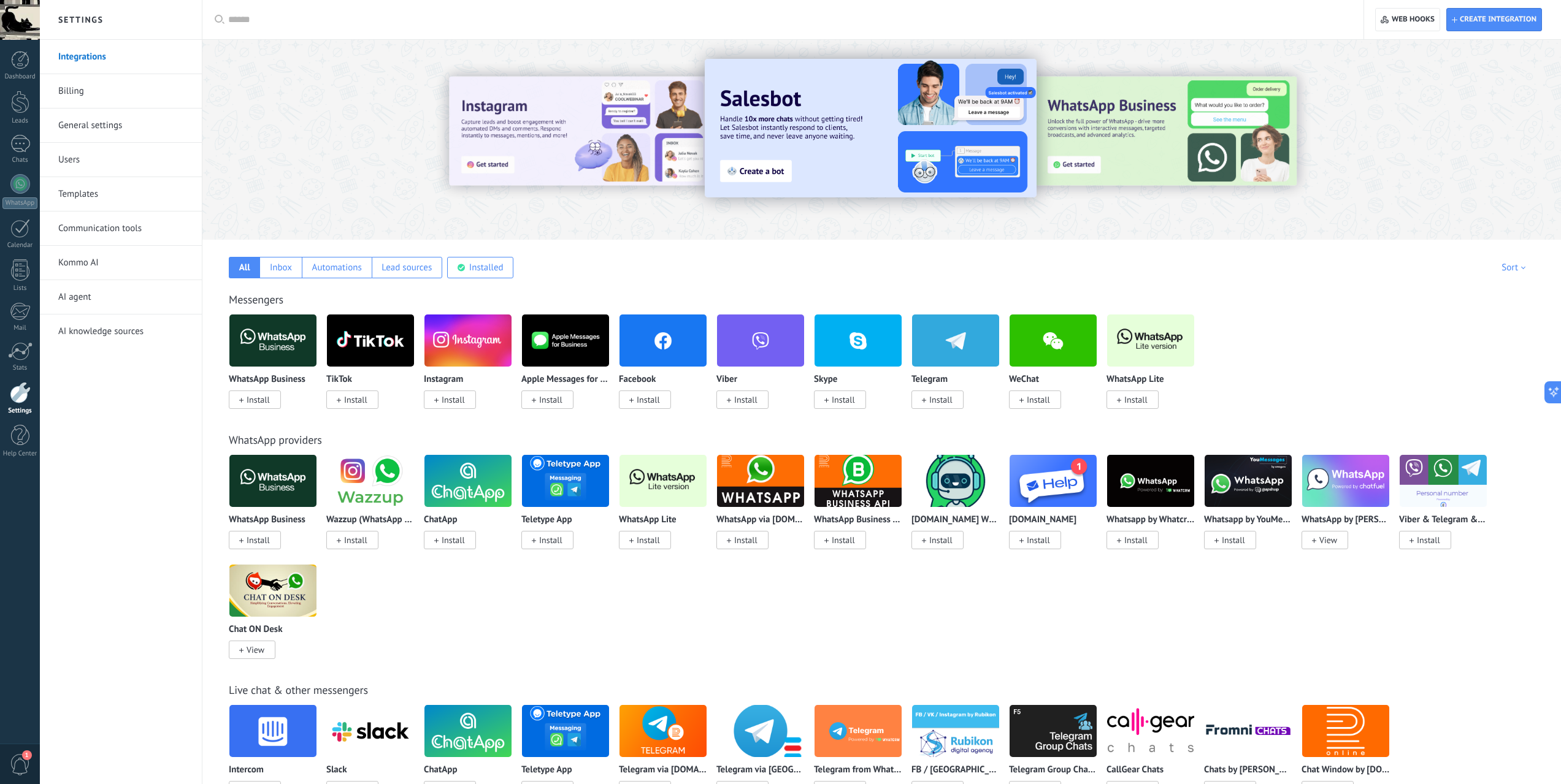
click at [29, 18] on div at bounding box center [20, 20] width 40 height 40
